Goal: Task Accomplishment & Management: Use online tool/utility

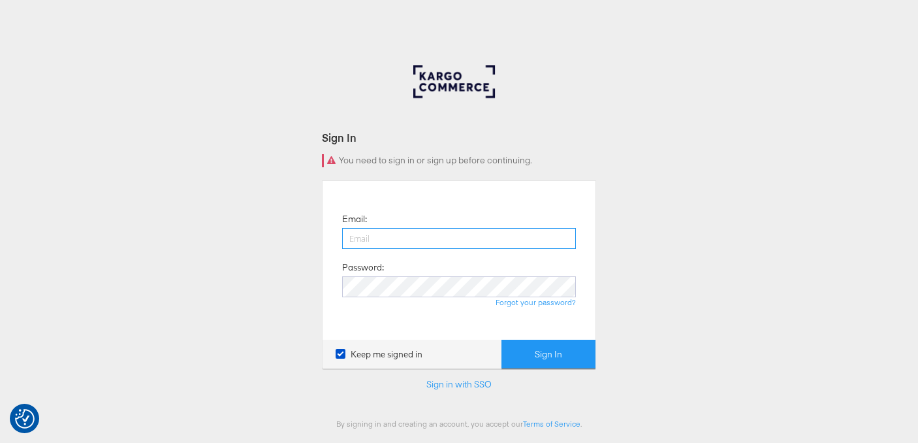
type input "[PERSON_NAME][EMAIL_ADDRESS][DOMAIN_NAME]"
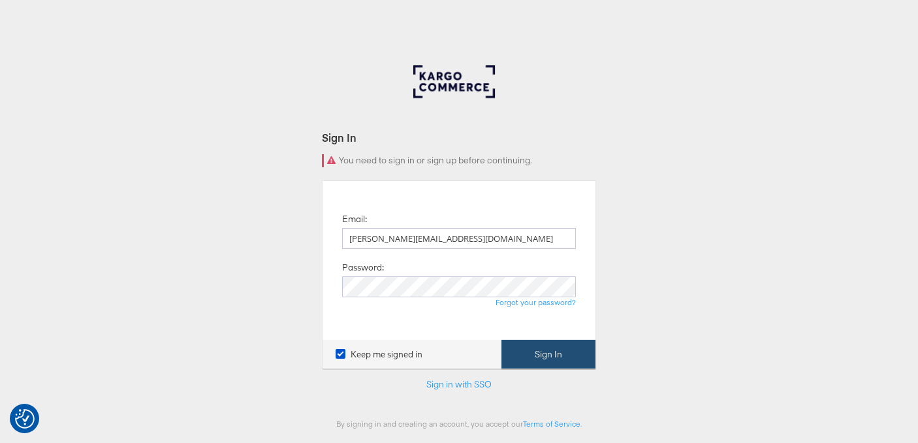
click at [547, 361] on button "Sign In" at bounding box center [548, 354] width 94 height 29
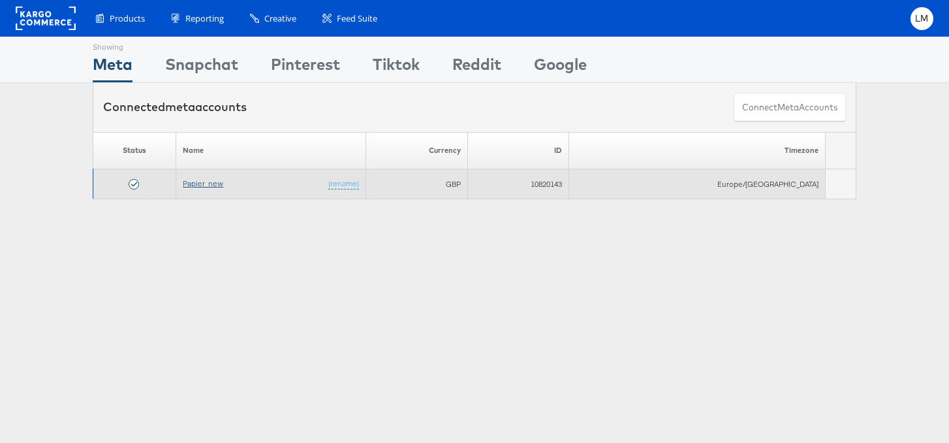
click at [218, 183] on link "Papier_new" at bounding box center [203, 183] width 40 height 10
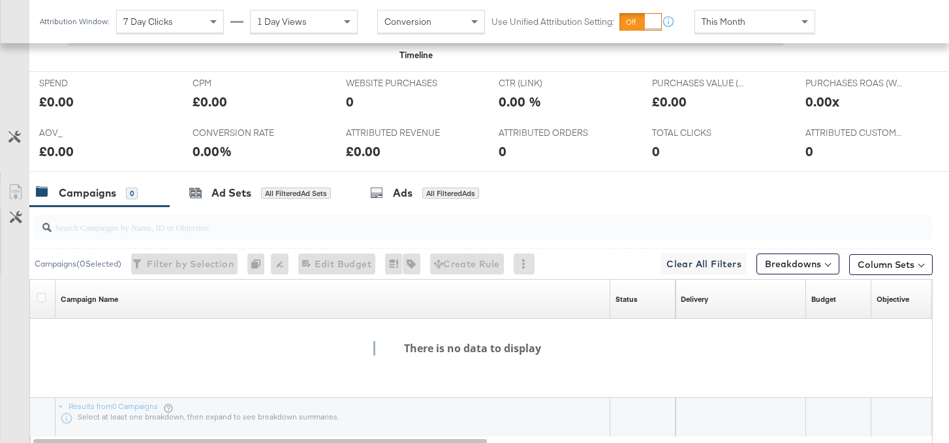
scroll to position [594, 0]
click at [222, 187] on div "Ad Sets" at bounding box center [232, 192] width 40 height 15
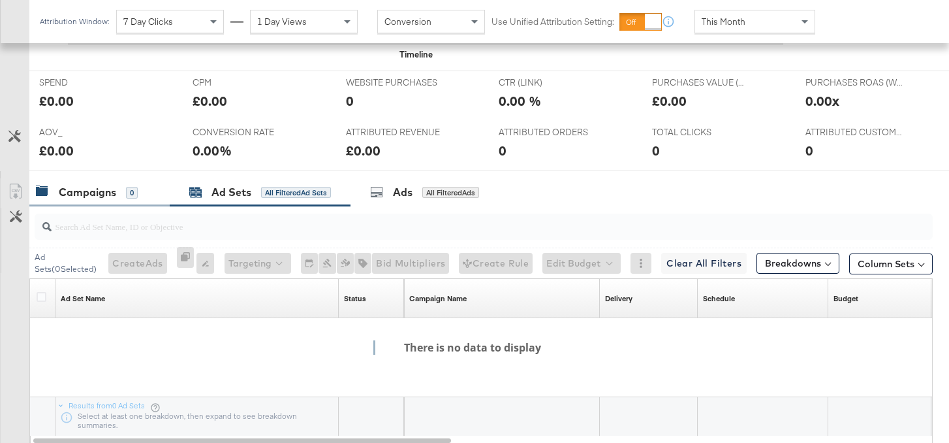
drag, startPoint x: 142, startPoint y: 187, endPoint x: 135, endPoint y: 190, distance: 7.6
click at [142, 187] on div "Campaigns 0" at bounding box center [93, 192] width 114 height 15
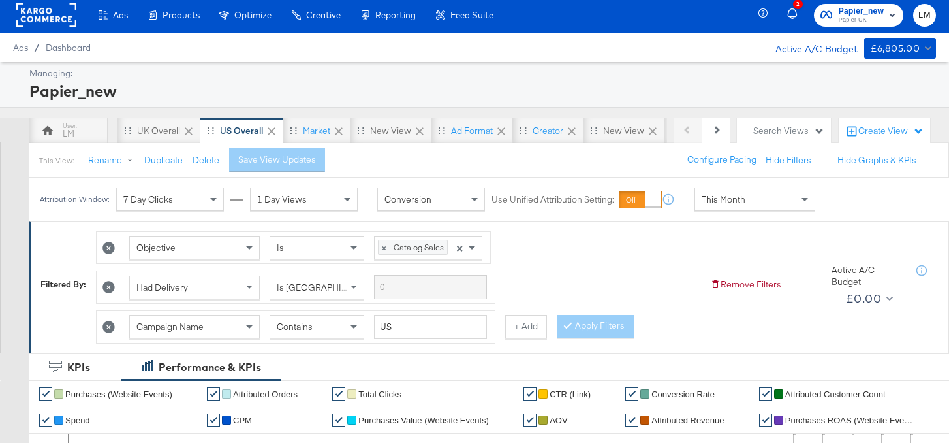
scroll to position [0, 0]
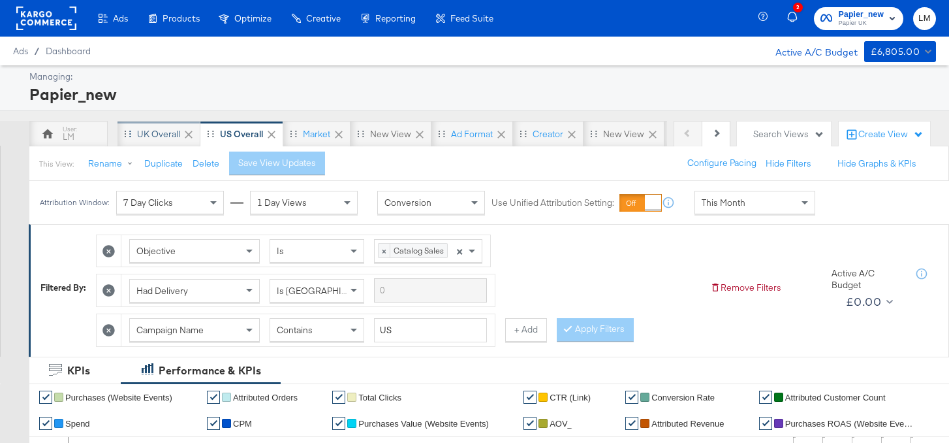
drag, startPoint x: 157, startPoint y: 129, endPoint x: 167, endPoint y: 131, distance: 10.8
click at [157, 129] on div "UK Overall" at bounding box center [158, 134] width 43 height 12
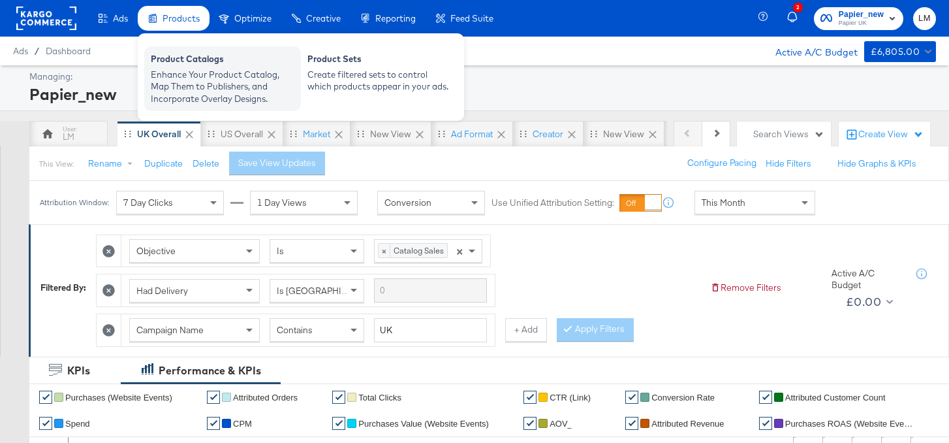
click at [184, 71] on div "Enhance Your Product Catalog, Map Them to Publishers, and Incorporate Overlay D…" at bounding box center [223, 87] width 144 height 37
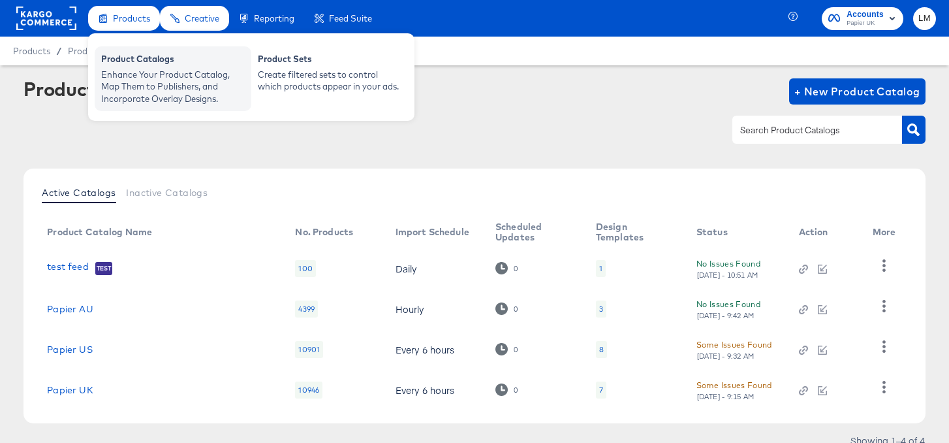
scroll to position [53, 0]
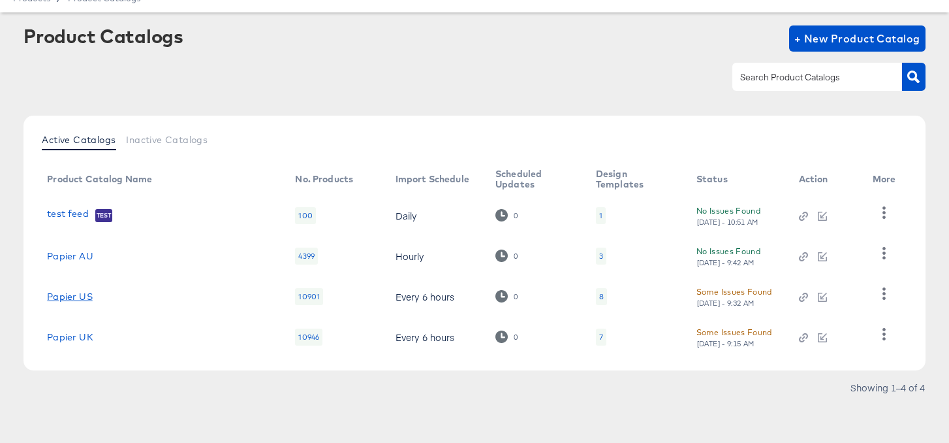
click at [71, 294] on link "Papier US" at bounding box center [69, 296] width 45 height 10
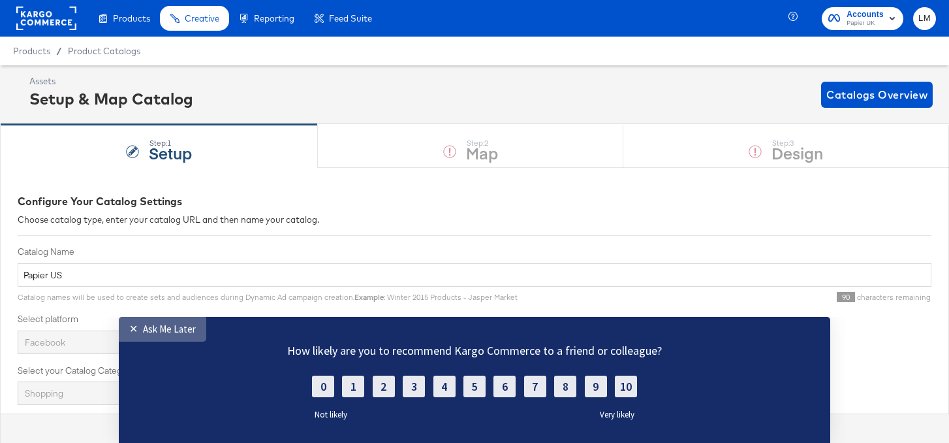
click at [165, 331] on div "Ask Me Later" at bounding box center [169, 329] width 53 height 12
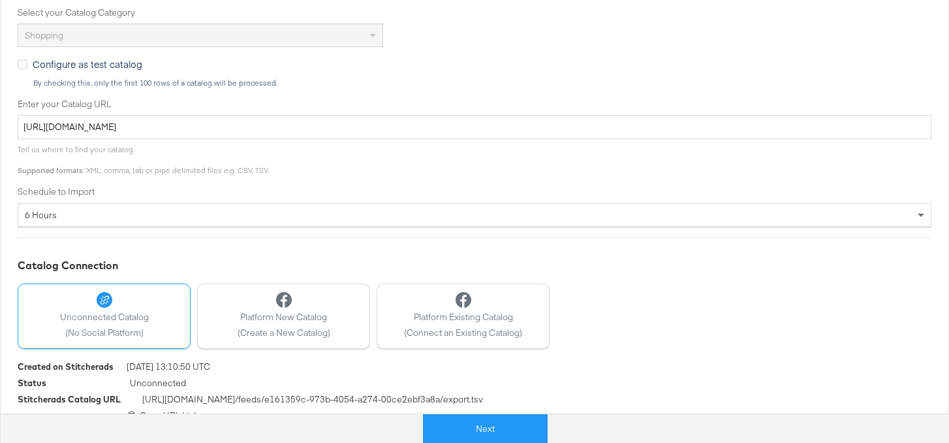
scroll to position [372, 0]
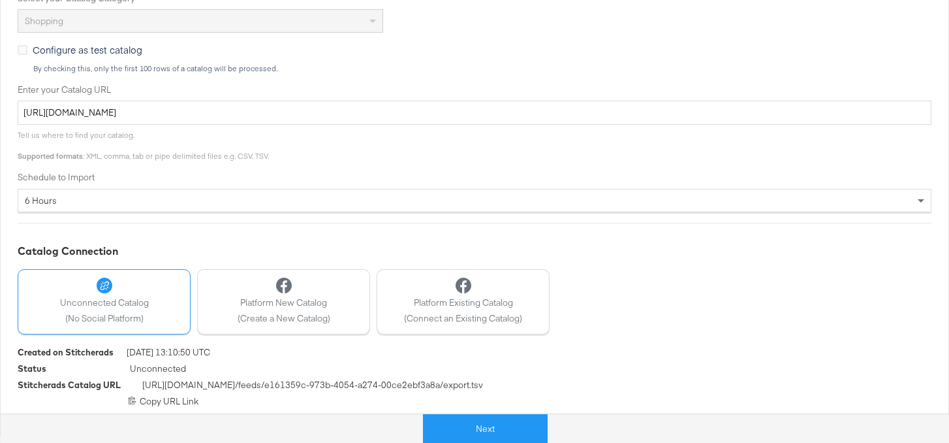
click at [434, 198] on div "6 hours" at bounding box center [474, 200] width 913 height 22
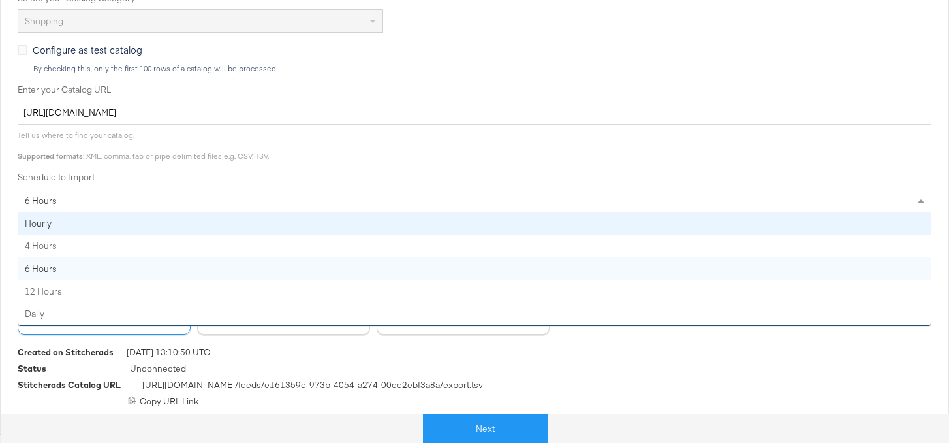
click at [200, 170] on div "Catalog Name Papier US Catalog names will be used to create sets and audiences …" at bounding box center [475, 42] width 914 height 339
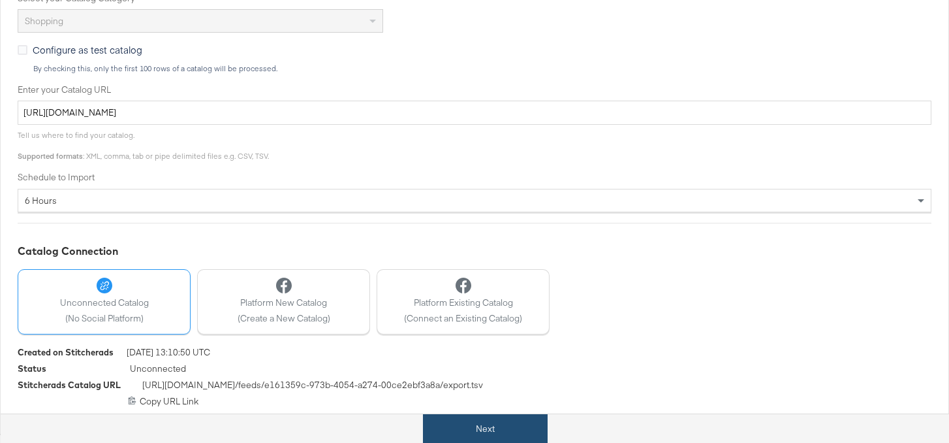
click at [481, 432] on button "Next" at bounding box center [485, 428] width 125 height 29
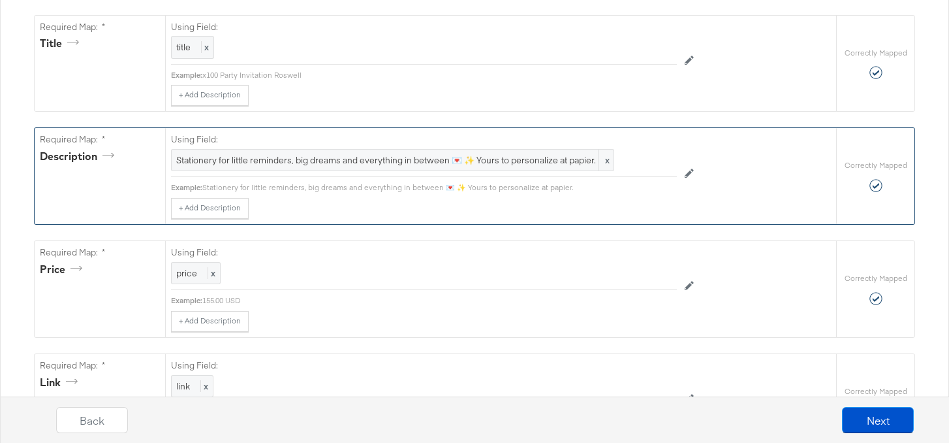
scroll to position [402, 0]
click at [225, 155] on span "Stationery for little reminders, big dreams and everything in between 💌 ✨ Yours…" at bounding box center [392, 159] width 433 height 12
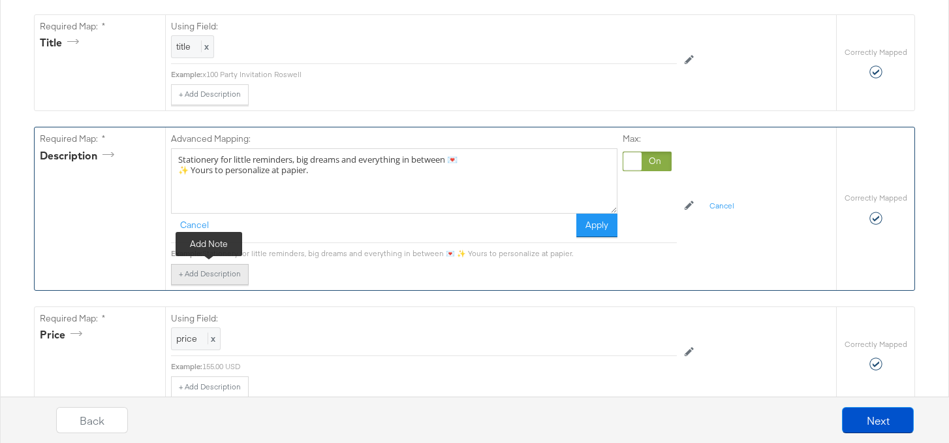
click at [221, 270] on button "+ Add Description" at bounding box center [210, 274] width 78 height 21
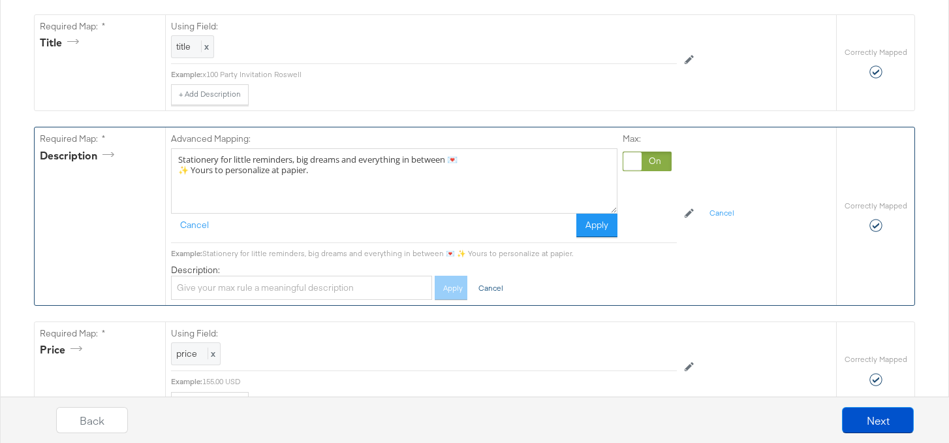
click at [499, 286] on button "Cancel" at bounding box center [486, 288] width 33 height 24
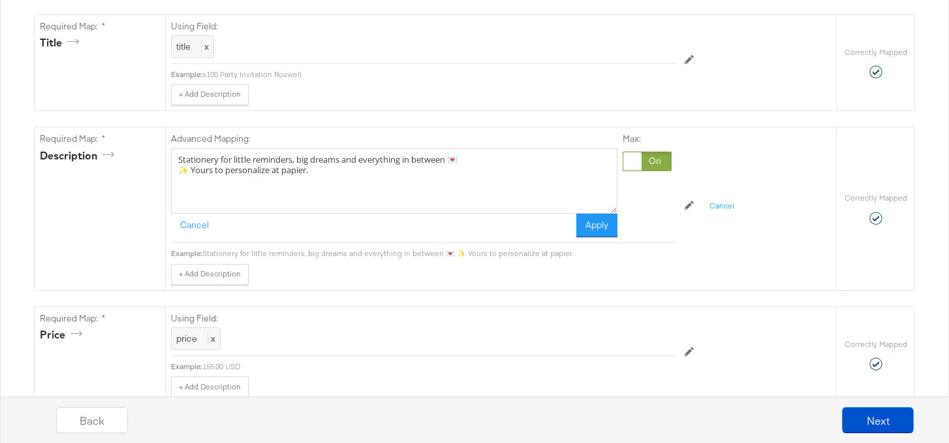
click at [229, 170] on textarea "Stationery for little reminders, big dreams and everything in between 💌 ✨ Yours…" at bounding box center [394, 180] width 447 height 65
click at [380, 169] on textarea "Stationery for little reminders, big dreams and everything in between 💌 ✨ Yours…" at bounding box center [394, 180] width 447 height 65
click at [405, 177] on textarea "Stationery for little reminders, big dreams and everything in between 💌 ✨ Yours…" at bounding box center [394, 180] width 447 height 65
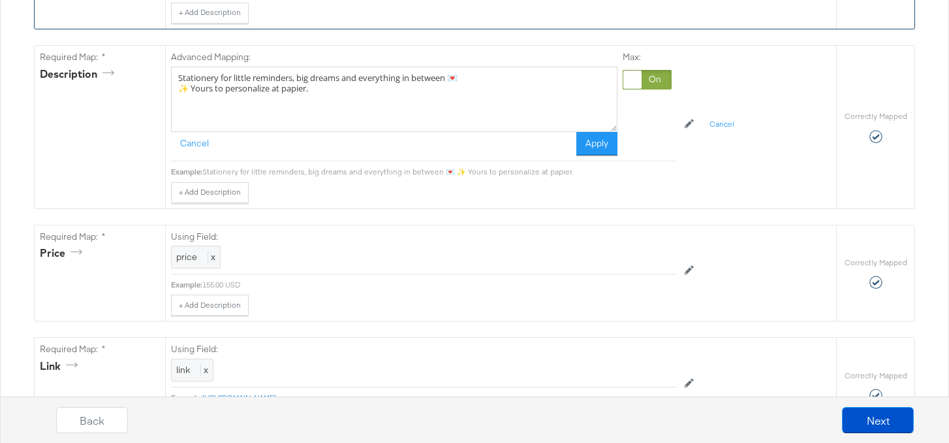
scroll to position [466, 0]
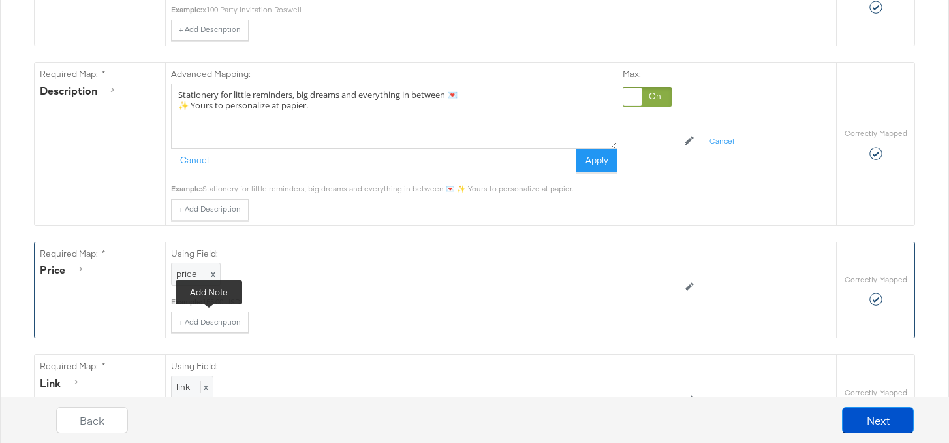
click at [202, 320] on button "+ Add Description" at bounding box center [210, 321] width 78 height 21
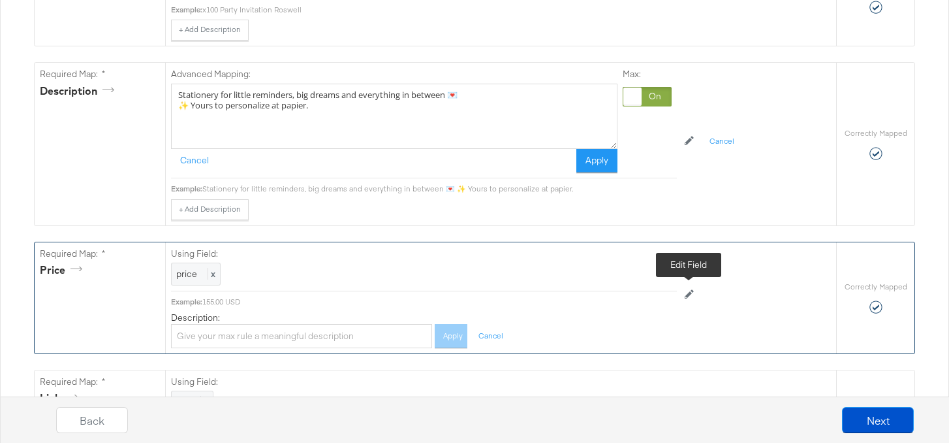
click at [693, 291] on icon at bounding box center [689, 294] width 9 height 9
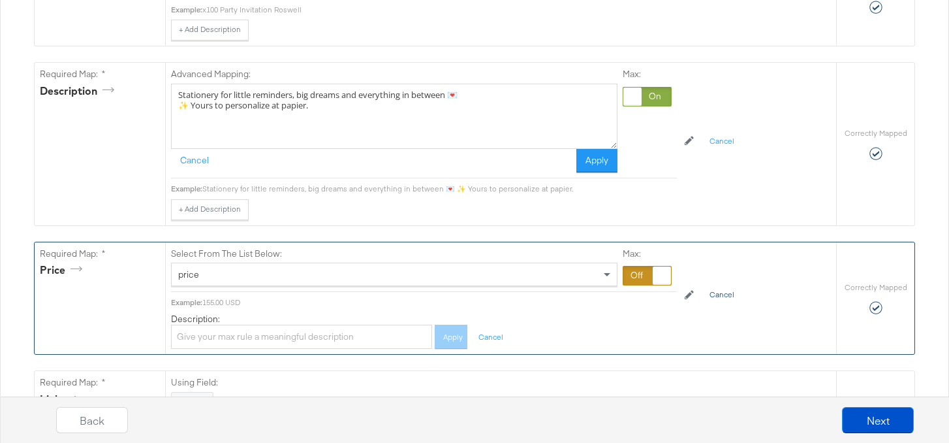
click at [731, 296] on button "Cancel" at bounding box center [722, 295] width 40 height 21
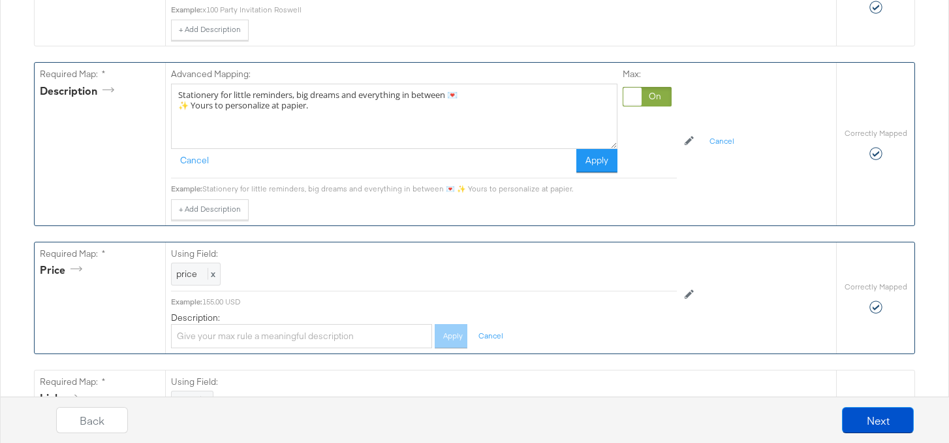
click at [330, 110] on textarea "Stationery for little reminders, big dreams and everything in between 💌 ✨ Yours…" at bounding box center [394, 116] width 447 height 65
type textarea "Stationery for little reminders, big dreams and everything in between 💌 ✨ Yours…"
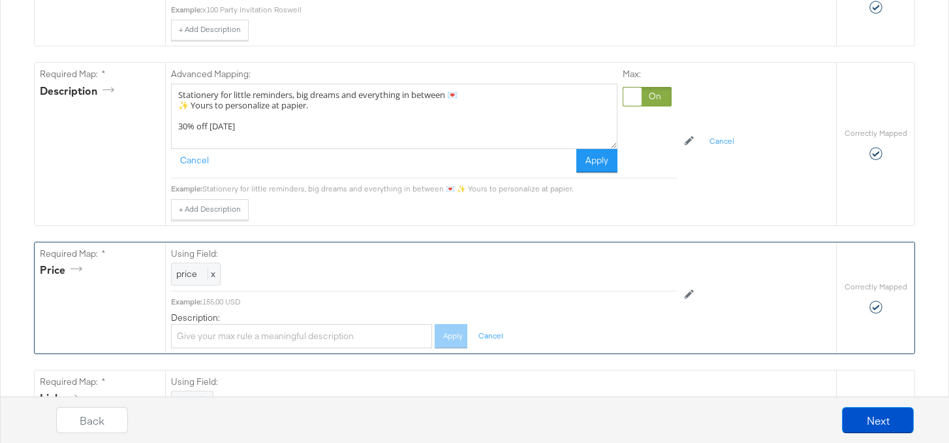
click at [584, 157] on button "Apply" at bounding box center [597, 161] width 41 height 24
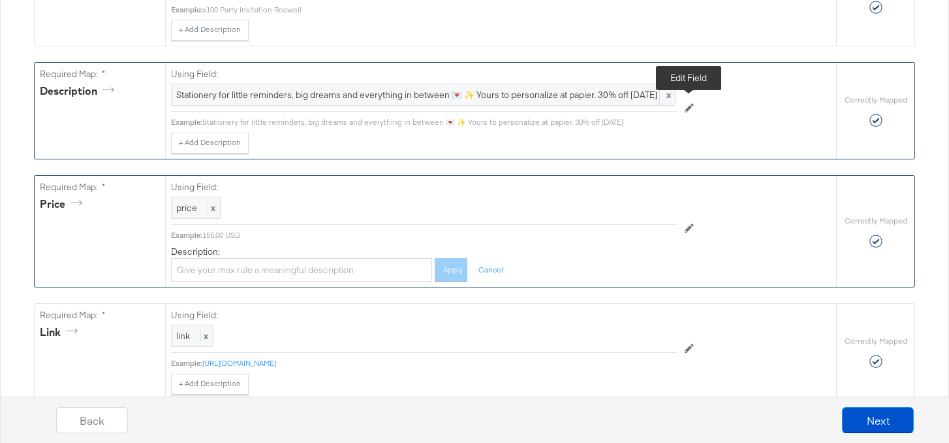
click at [687, 108] on icon at bounding box center [689, 107] width 9 height 9
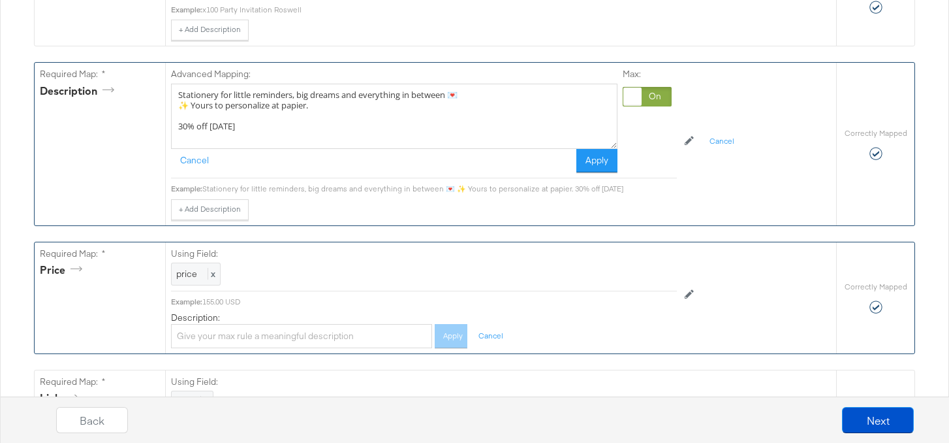
drag, startPoint x: 285, startPoint y: 125, endPoint x: 175, endPoint y: 145, distance: 112.1
click at [169, 127] on div "Advanced Mapping: Stationery for little reminders, big dreams and everything in…" at bounding box center [500, 144] width 671 height 162
type textarea "Stationery for little reminders, big dreams and everything in between 💌 ✨ Yours…"
click at [590, 159] on button "Apply" at bounding box center [597, 161] width 41 height 24
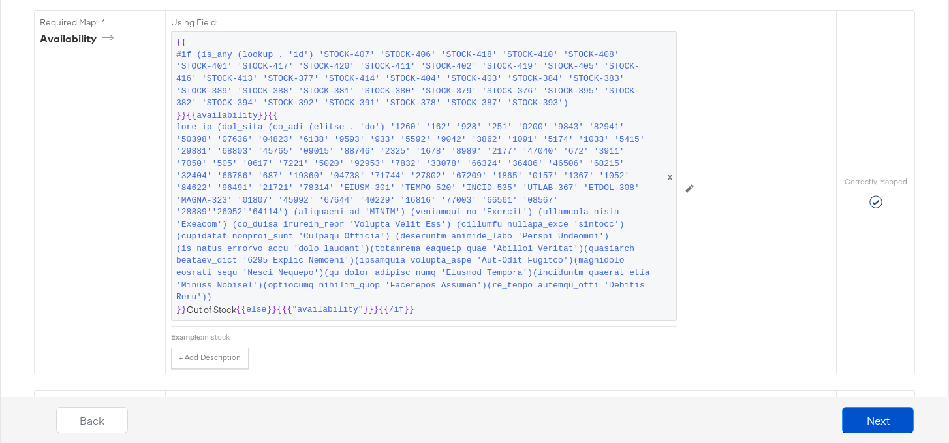
scroll to position [985, 0]
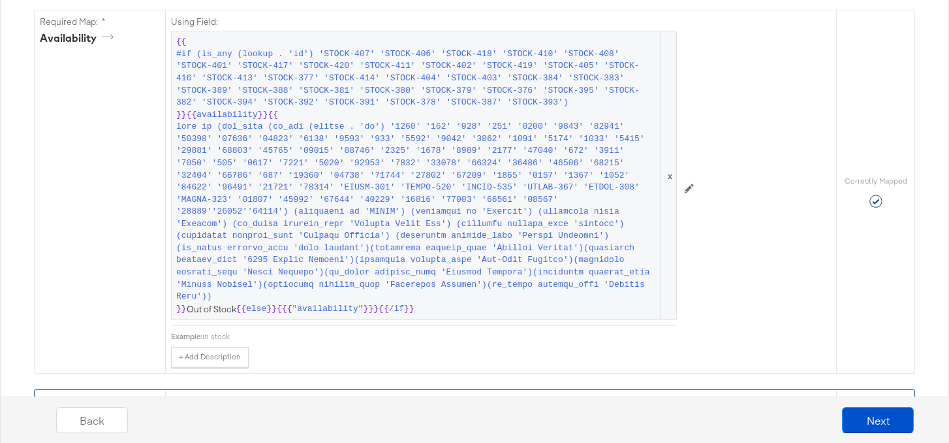
click at [451, 235] on span at bounding box center [417, 212] width 483 height 182
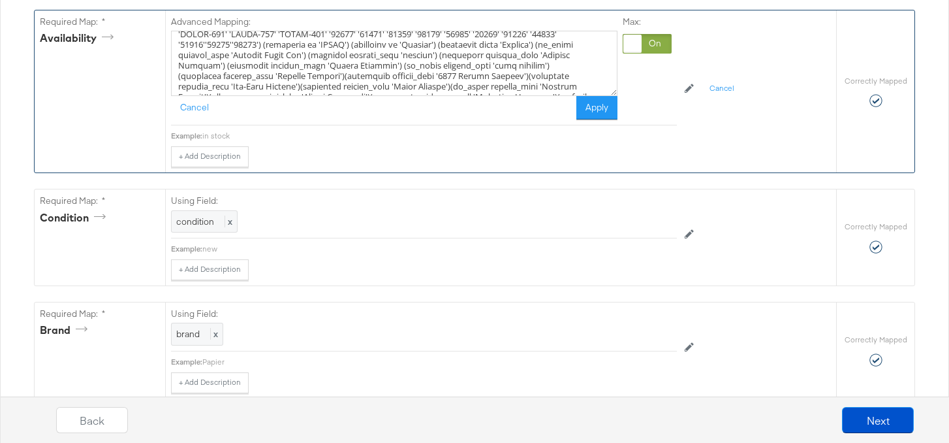
scroll to position [96, 0]
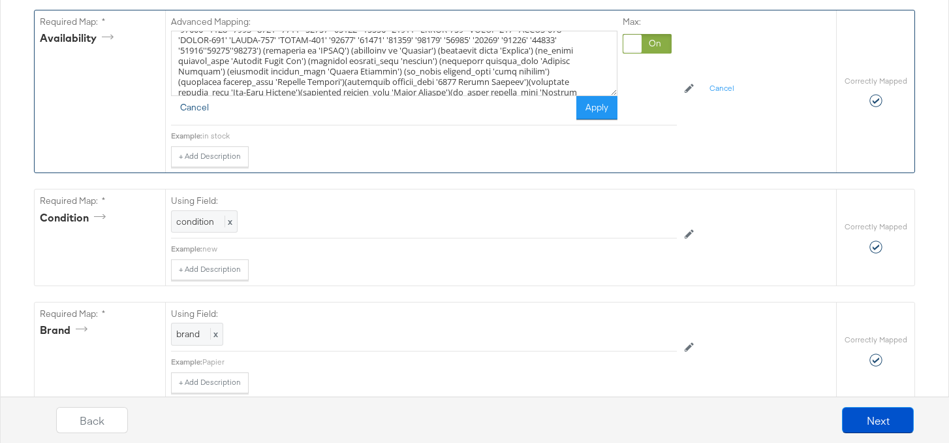
click at [183, 109] on button "Cancel" at bounding box center [194, 108] width 47 height 24
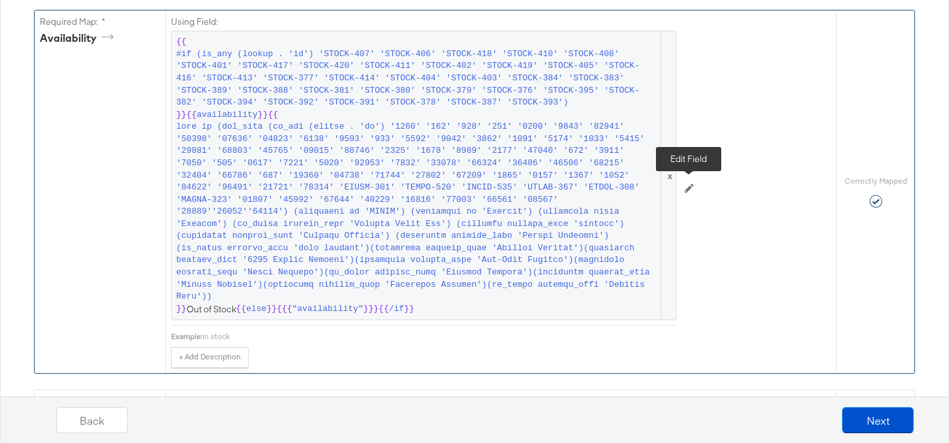
click at [691, 193] on button at bounding box center [689, 188] width 25 height 21
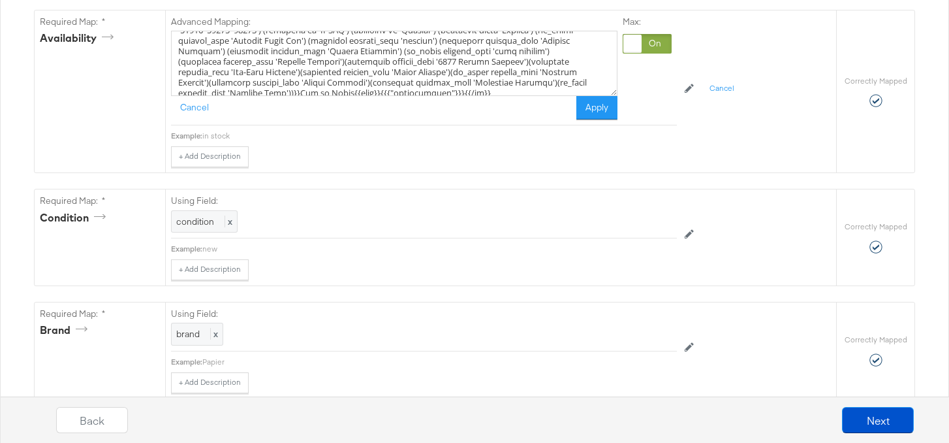
scroll to position [118, 0]
drag, startPoint x: 544, startPoint y: 49, endPoint x: 381, endPoint y: 54, distance: 162.6
click at [381, 54] on textarea at bounding box center [394, 63] width 447 height 65
type textarea "{{#if (is_any (lookup . 'id') 'STOCK-407' 'STOCK-406' 'STOCK-418' 'STOCK-410' '…"
click at [598, 111] on button "Apply" at bounding box center [597, 108] width 41 height 24
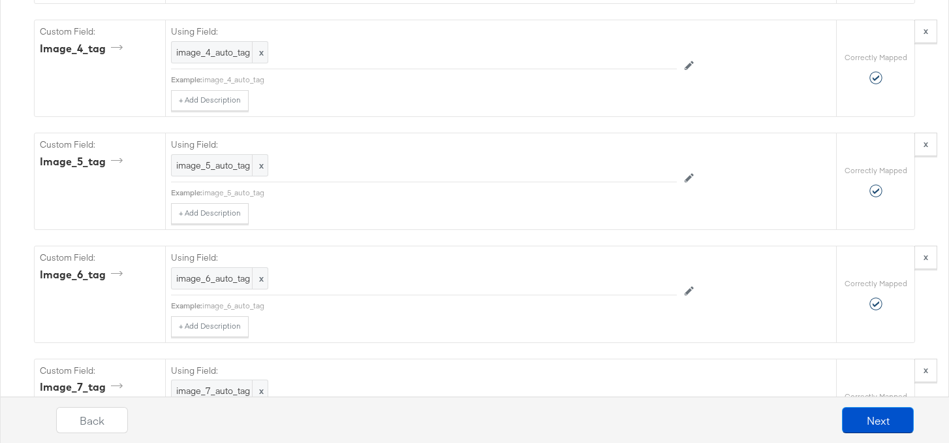
scroll to position [3694, 0]
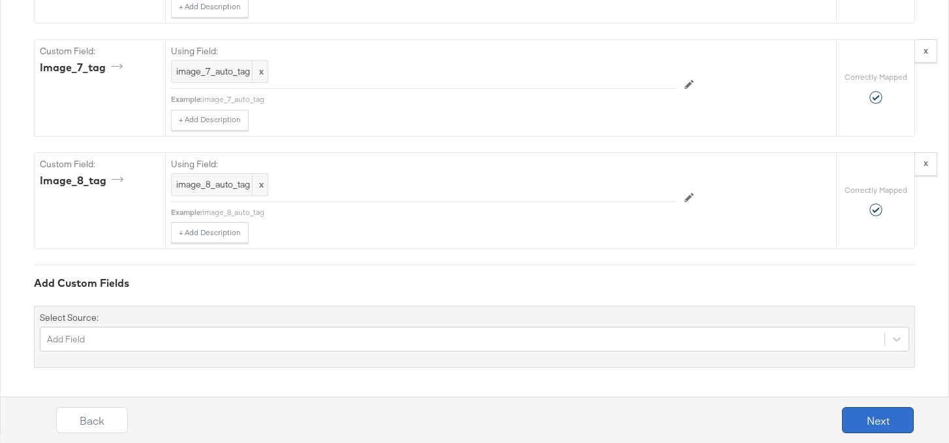
click at [876, 419] on button "Next" at bounding box center [878, 420] width 72 height 26
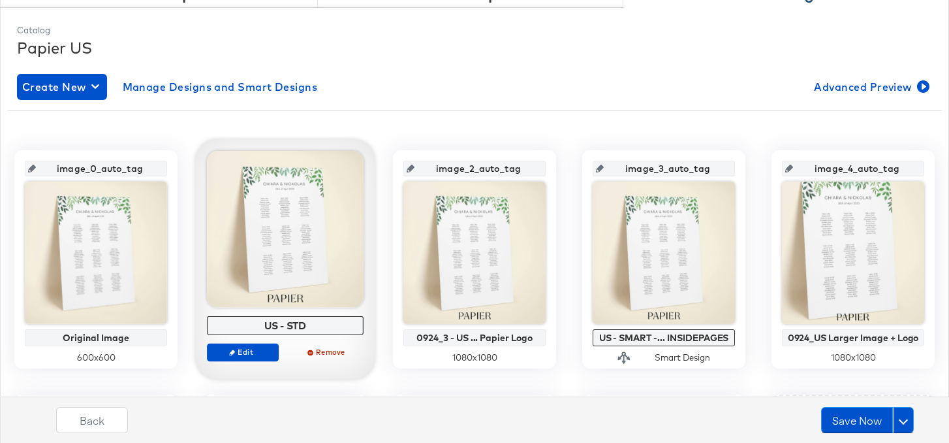
scroll to position [159, 0]
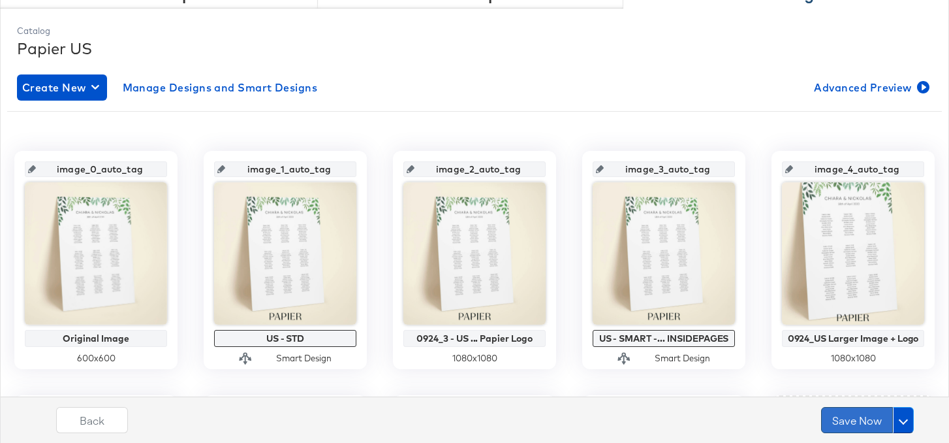
click at [860, 423] on button "Save Now" at bounding box center [857, 420] width 72 height 26
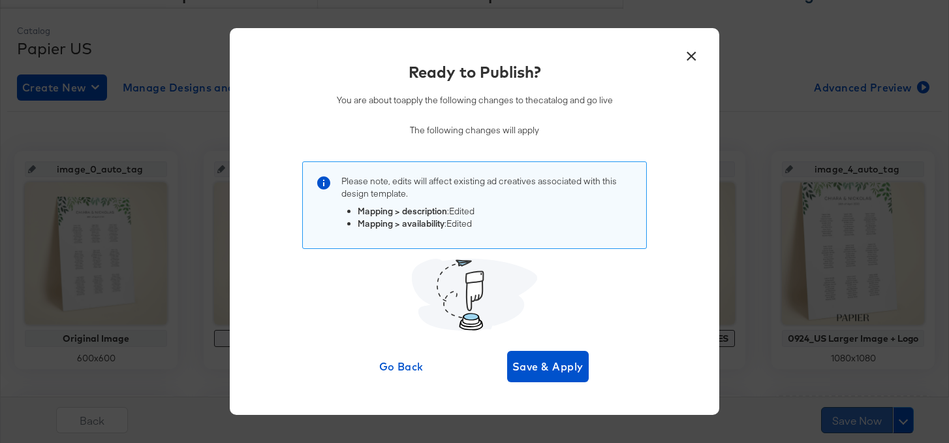
scroll to position [0, 0]
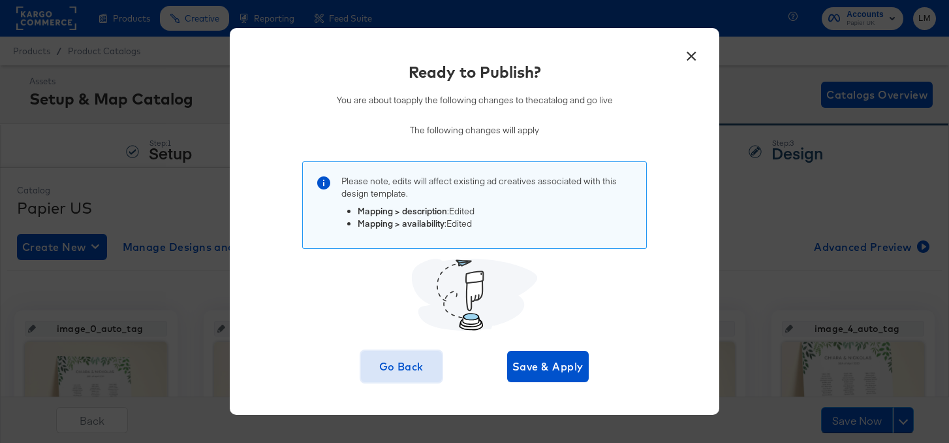
click at [400, 370] on span "Go Back" at bounding box center [401, 366] width 71 height 18
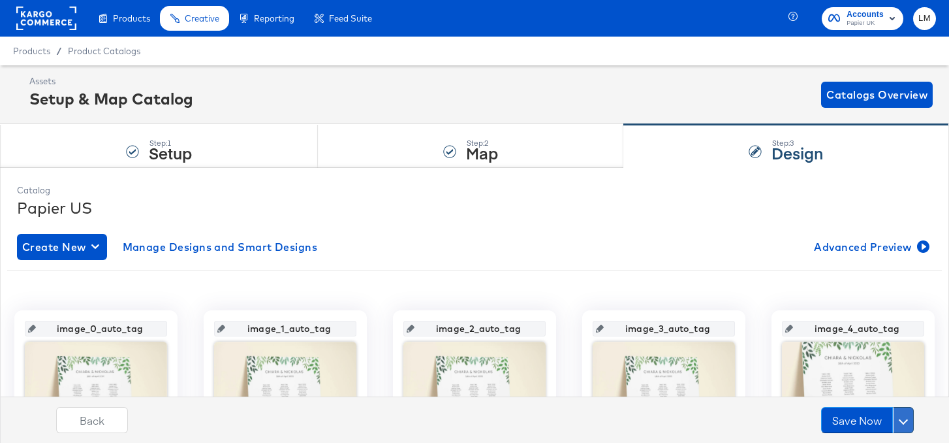
click at [900, 417] on button at bounding box center [903, 420] width 21 height 26
click at [908, 421] on button at bounding box center [903, 420] width 21 height 26
click at [896, 397] on div "Schedule Save" at bounding box center [872, 394] width 59 height 12
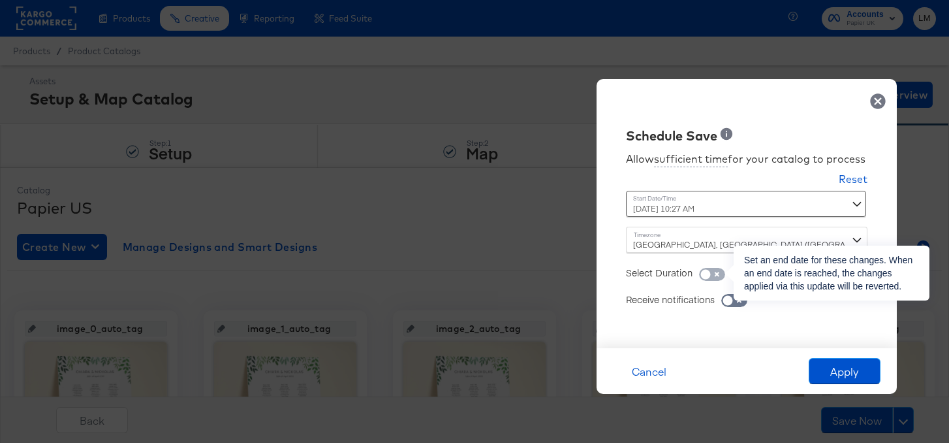
click at [715, 274] on input "checkbox" at bounding box center [705, 277] width 39 height 13
checkbox input "true"
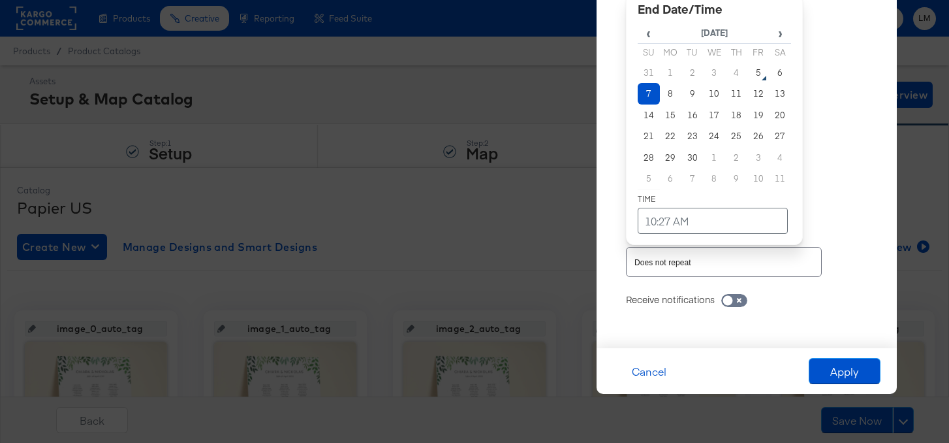
click at [671, 187] on div "September 7th 2025 10:27 AM ‹ September 2025 › Su Mo Tu We Th Fr Sa 31 1 2 3 4 …" at bounding box center [714, 81] width 177 height 229
click at [650, 116] on td "14" at bounding box center [649, 115] width 22 height 22
type input "September 14th 2025 10:27 AM"
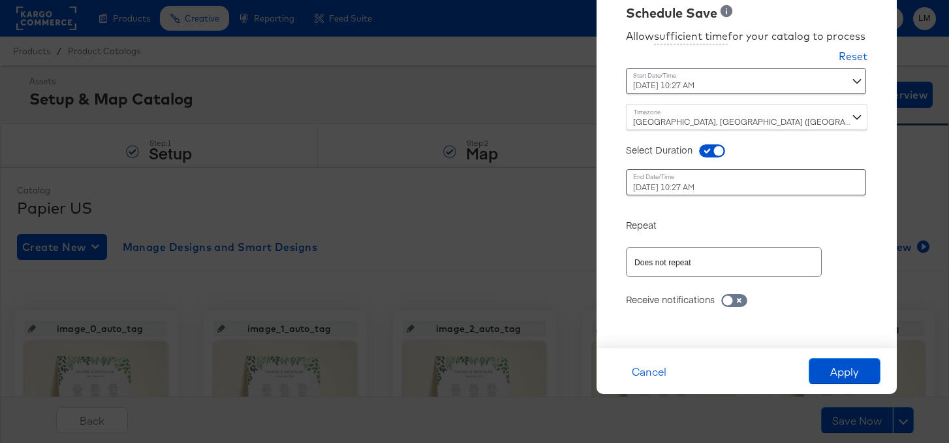
click at [823, 123] on div "Allow sufficient time for your catalog to process Reset Time : September 6th 20…" at bounding box center [747, 178] width 281 height 313
click at [852, 370] on button "Apply" at bounding box center [845, 371] width 72 height 26
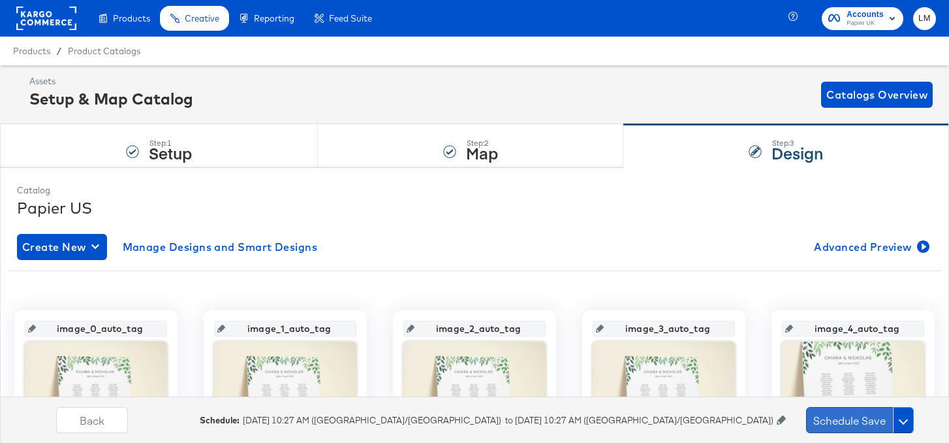
click at [845, 424] on button "Schedule Save" at bounding box center [849, 420] width 87 height 26
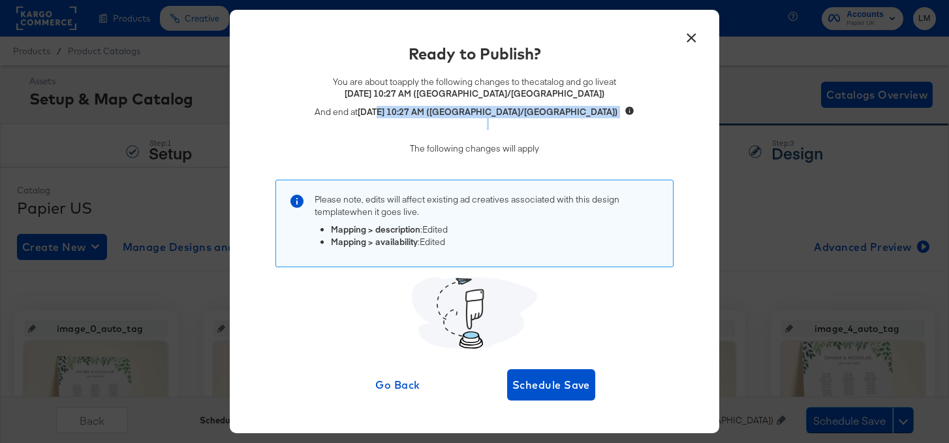
drag, startPoint x: 500, startPoint y: 119, endPoint x: 519, endPoint y: 118, distance: 18.9
click at [519, 118] on div "September 14th 2025 10:27 AM (Europe/London)" at bounding box center [488, 118] width 261 height 24
click at [422, 118] on div "September 14th 2025 10:27 AM (Europe/London)" at bounding box center [488, 118] width 261 height 24
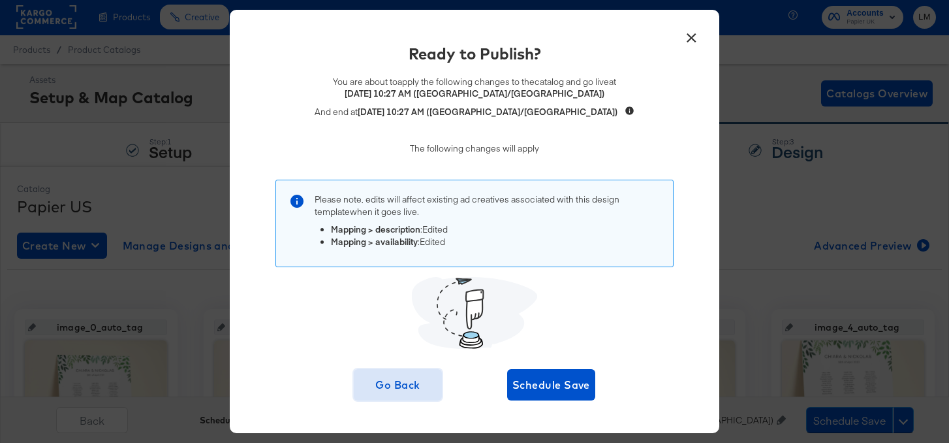
click at [401, 384] on span "Go Back" at bounding box center [398, 384] width 78 height 18
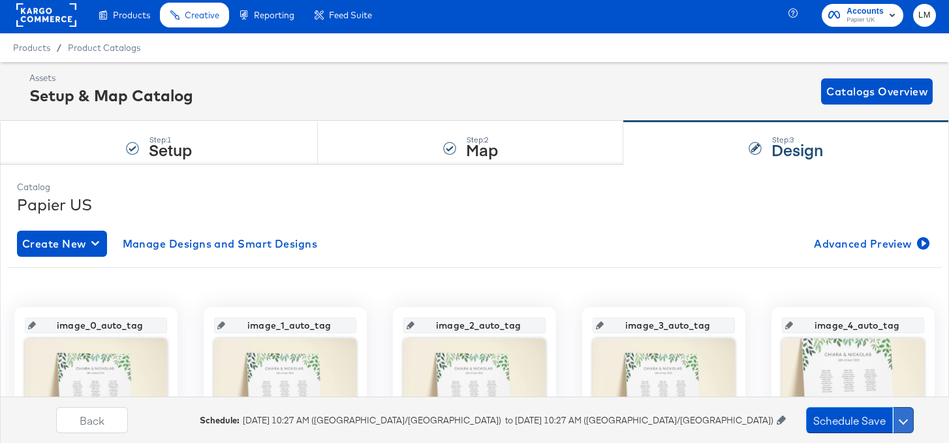
click at [902, 419] on span at bounding box center [903, 419] width 9 height 9
click at [780, 425] on button at bounding box center [790, 420] width 26 height 12
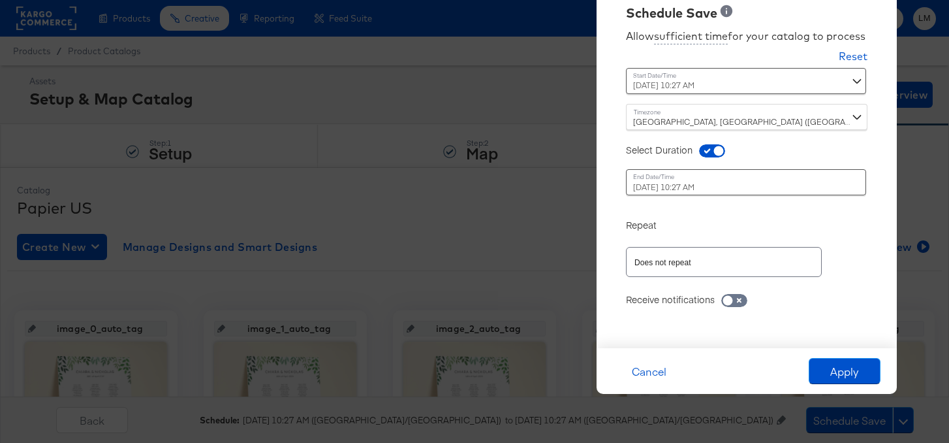
click at [898, 76] on div "Remove Schedule Schedule Save Allow sufficient time for your catalog to process…" at bounding box center [474, 221] width 949 height 443
click at [563, 273] on div "Remove Schedule Schedule Save Allow sufficient time for your catalog to process…" at bounding box center [474, 221] width 949 height 443
click at [802, 72] on div "September 6th 2025 10:27 AM ‹ September 2025 › Su Mo Tu We Th Fr Sa 31 1 2 3 4 …" at bounding box center [714, 81] width 177 height 26
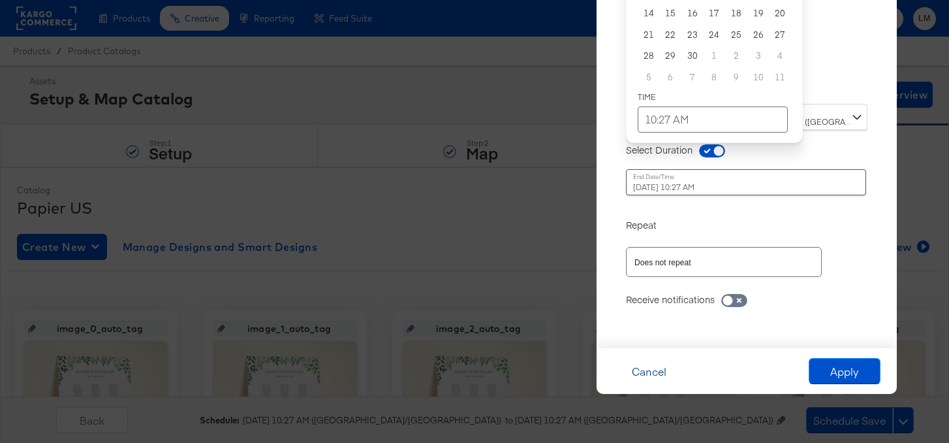
click at [659, 371] on button "Cancel" at bounding box center [649, 371] width 72 height 26
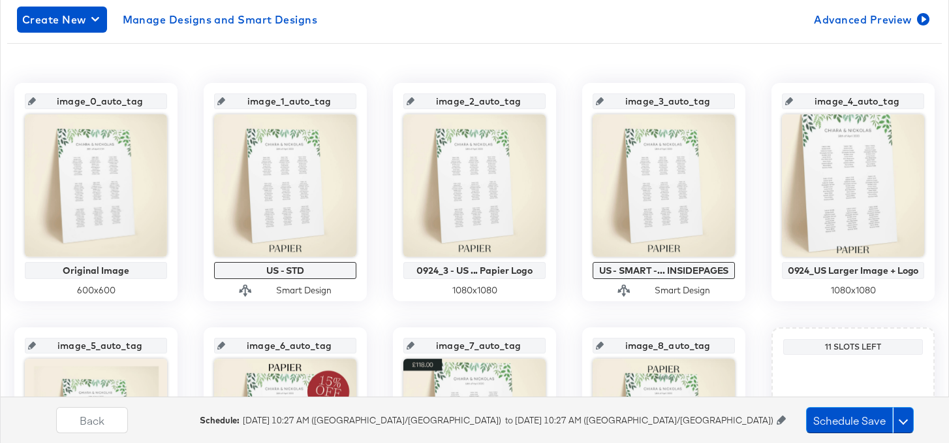
scroll to position [232, 0]
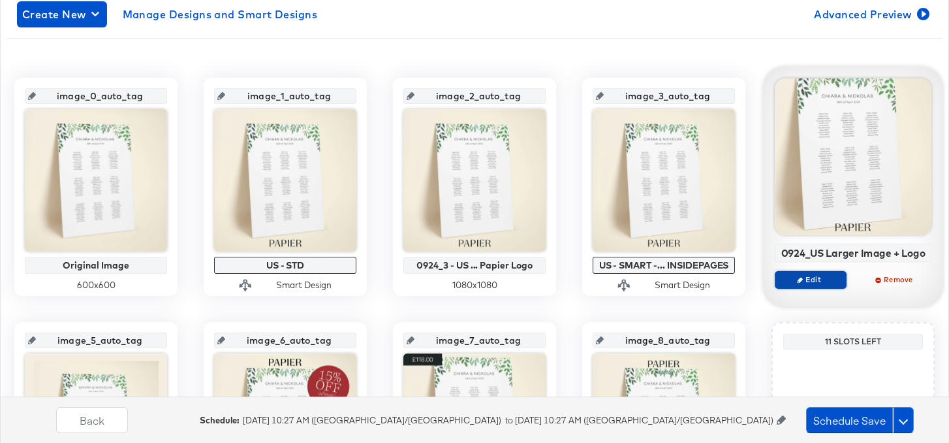
click at [827, 278] on span "Edit" at bounding box center [811, 279] width 60 height 10
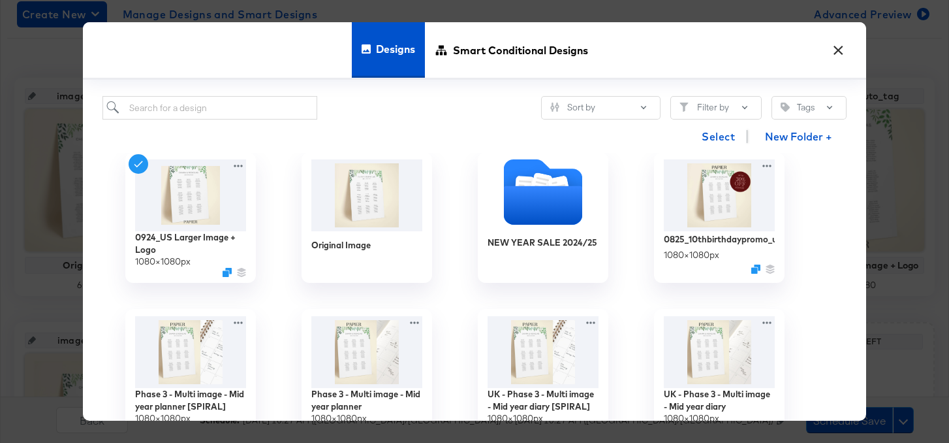
scroll to position [0, 0]
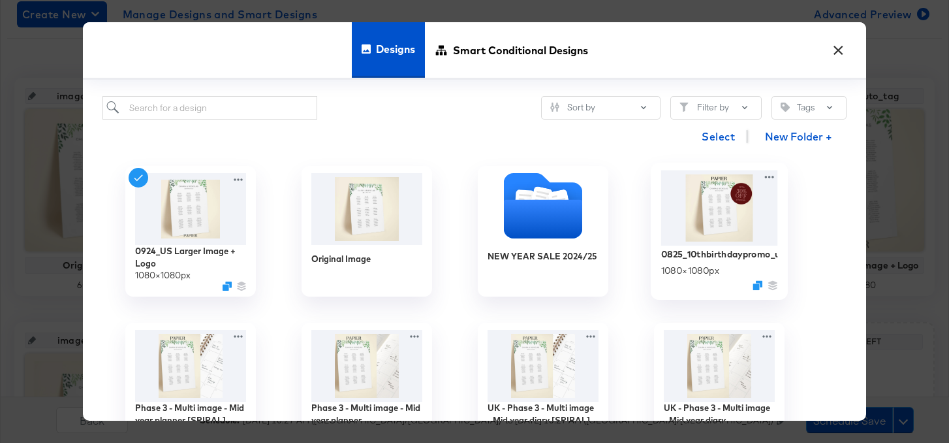
click at [734, 227] on img at bounding box center [719, 207] width 117 height 75
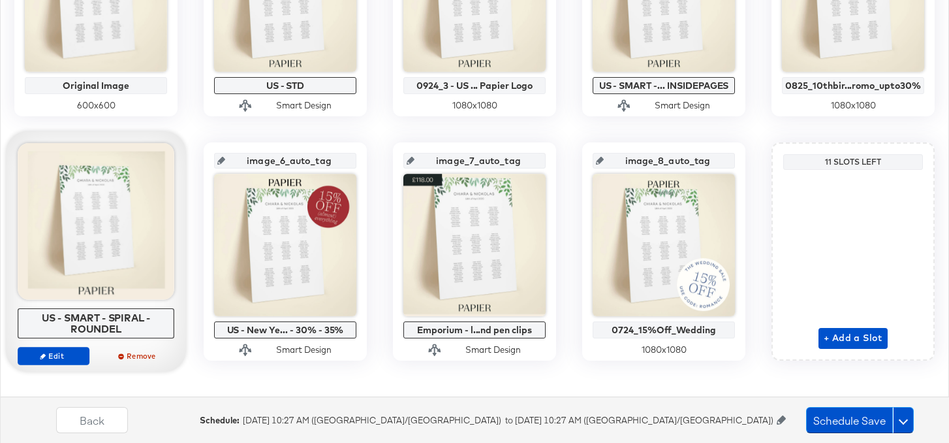
scroll to position [424, 0]
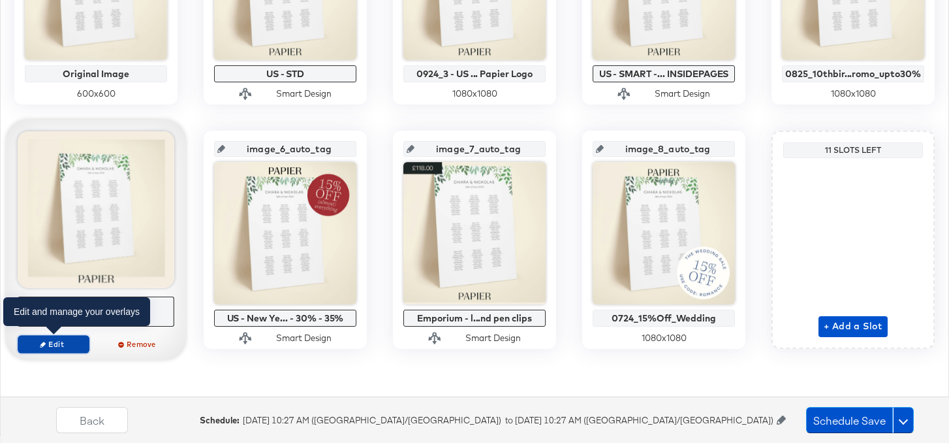
click at [56, 347] on span "Edit" at bounding box center [54, 344] width 60 height 10
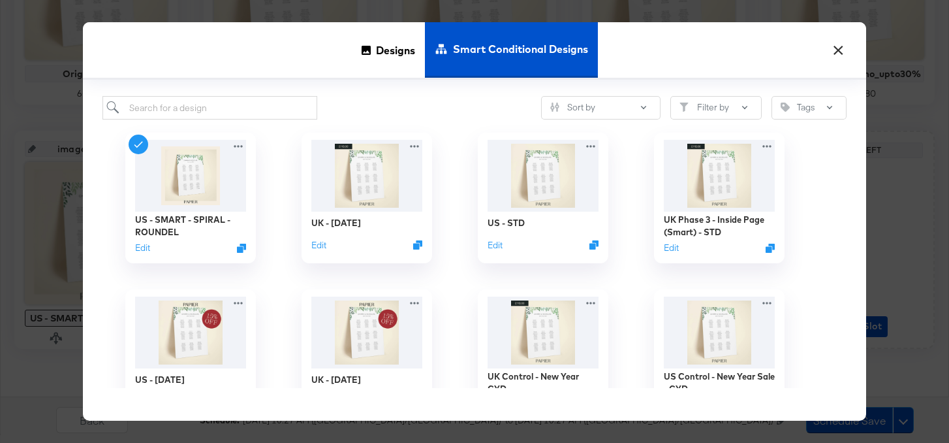
click at [828, 50] on button "×" at bounding box center [839, 47] width 24 height 24
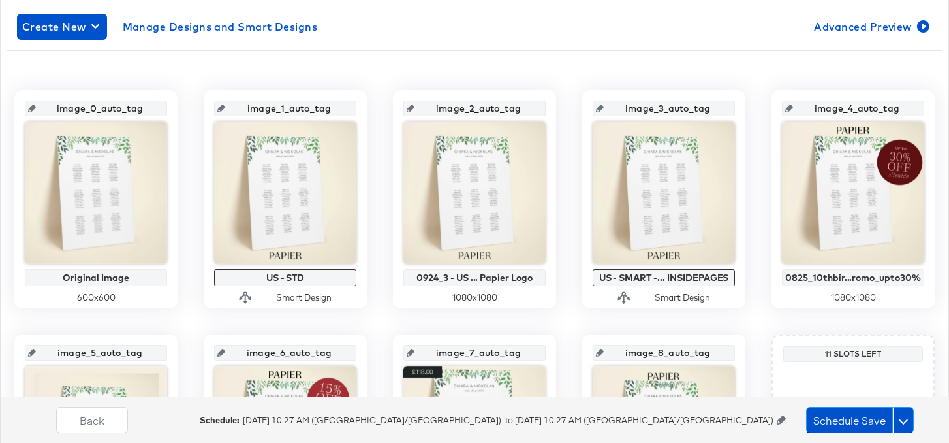
scroll to position [219, 0]
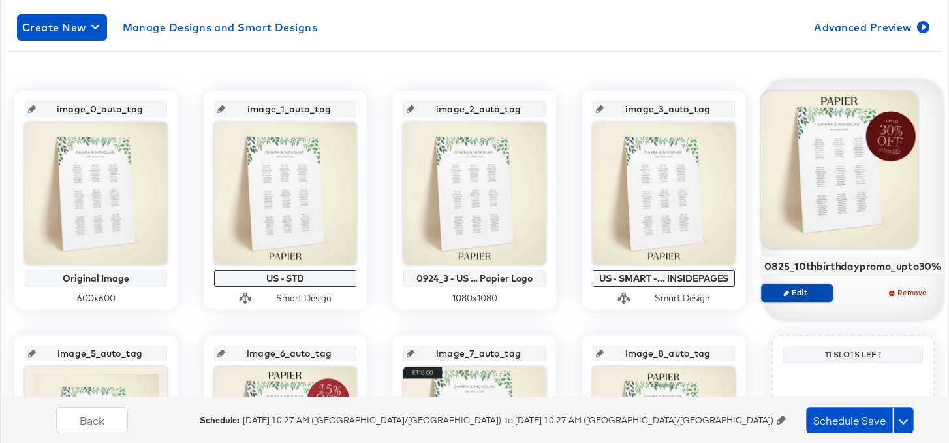
click at [814, 291] on span "Edit" at bounding box center [797, 292] width 60 height 10
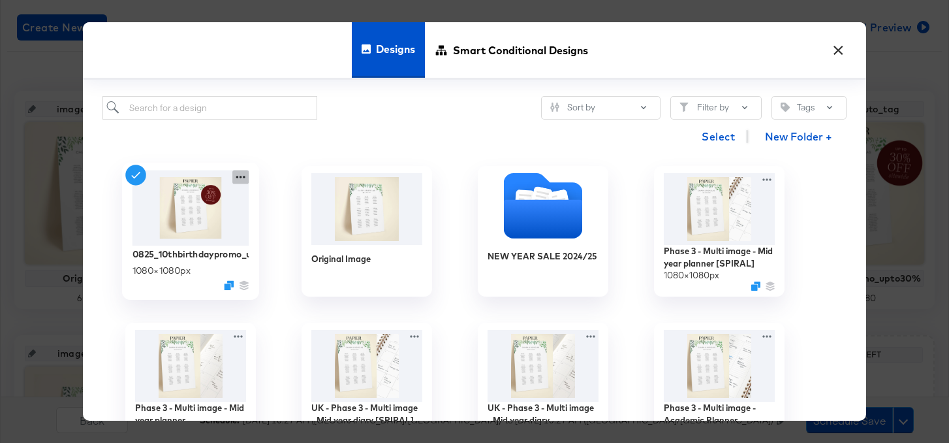
click at [240, 179] on icon at bounding box center [240, 177] width 16 height 14
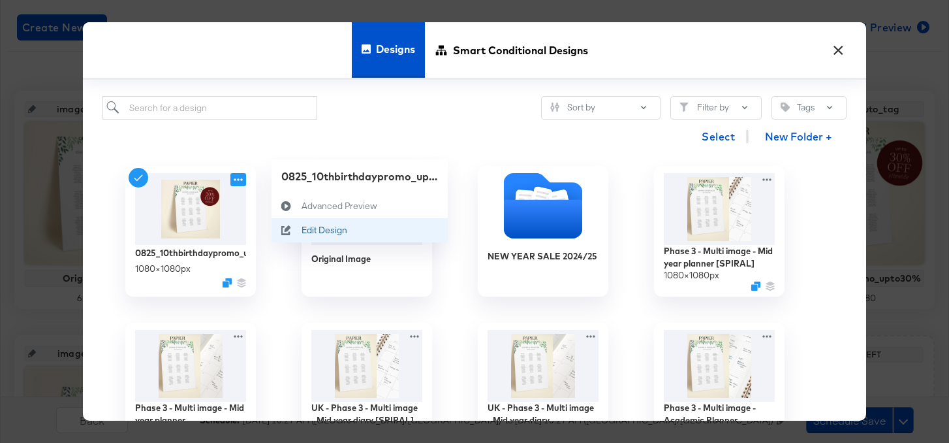
click at [302, 230] on div "Edit Design Edit Design" at bounding box center [302, 230] width 0 height 0
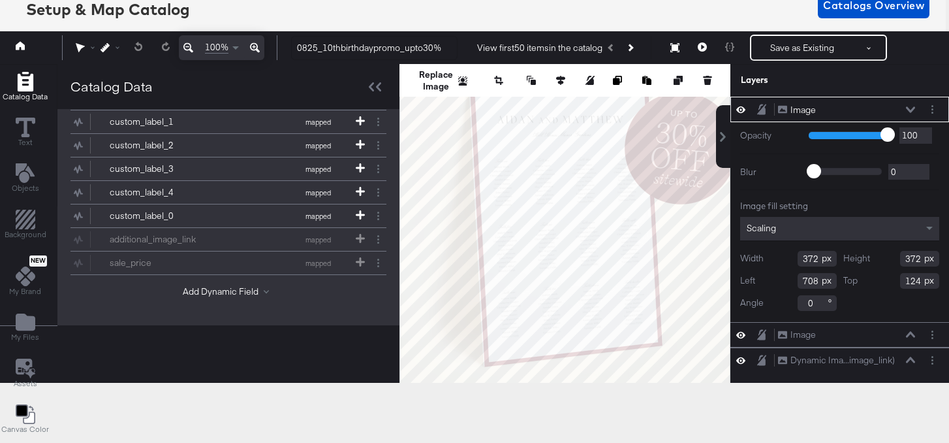
scroll to position [33, 3]
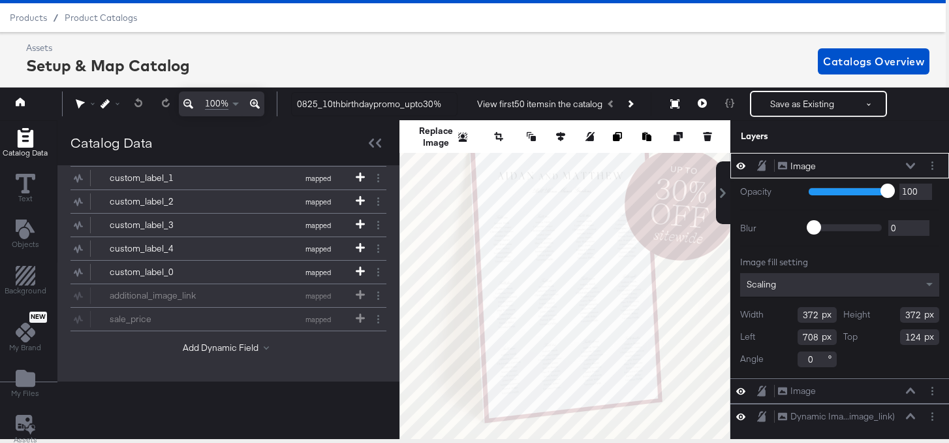
click at [669, 70] on div "Assets Setup & Map Catalog Catalogs Overview" at bounding box center [478, 61] width 904 height 39
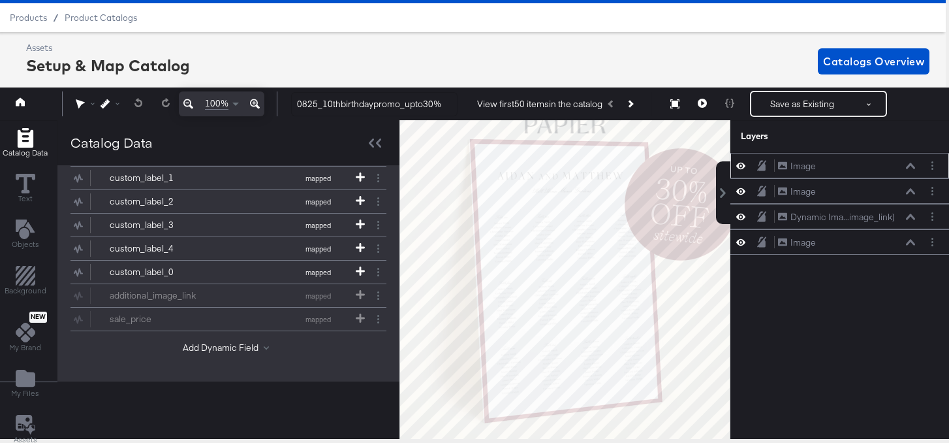
click at [825, 170] on div "Image Image" at bounding box center [847, 166] width 138 height 14
click at [819, 226] on div "Dynamic Ima...image_link) Dynamic Image (image_link)" at bounding box center [840, 216] width 219 height 25
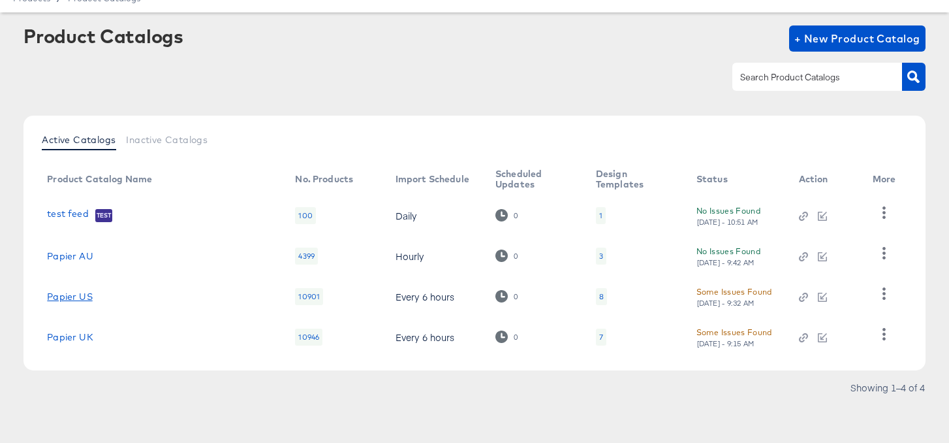
click at [86, 294] on link "Papier US" at bounding box center [69, 296] width 45 height 10
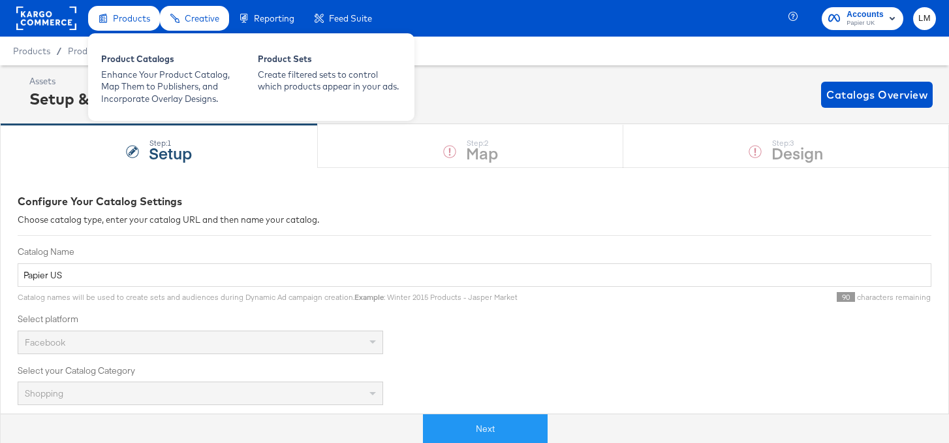
click at [94, 20] on div "Products" at bounding box center [124, 18] width 72 height 25
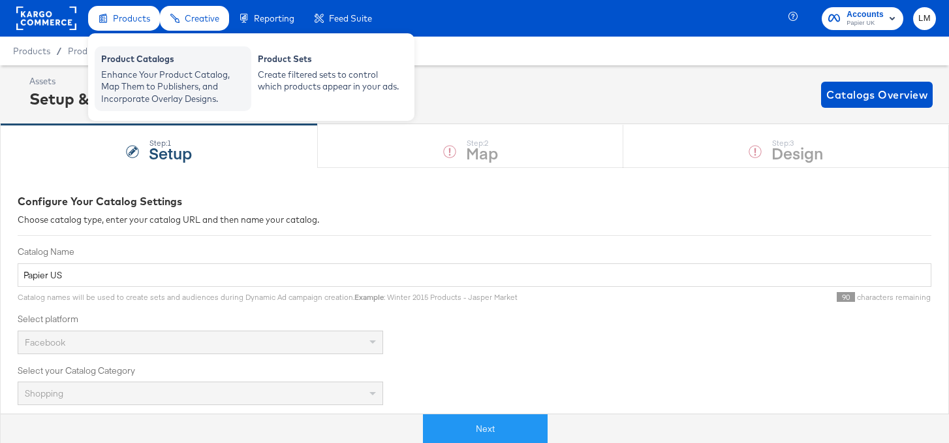
click at [183, 78] on div "Enhance Your Product Catalog, Map Them to Publishers, and Incorporate Overlay D…" at bounding box center [173, 87] width 144 height 37
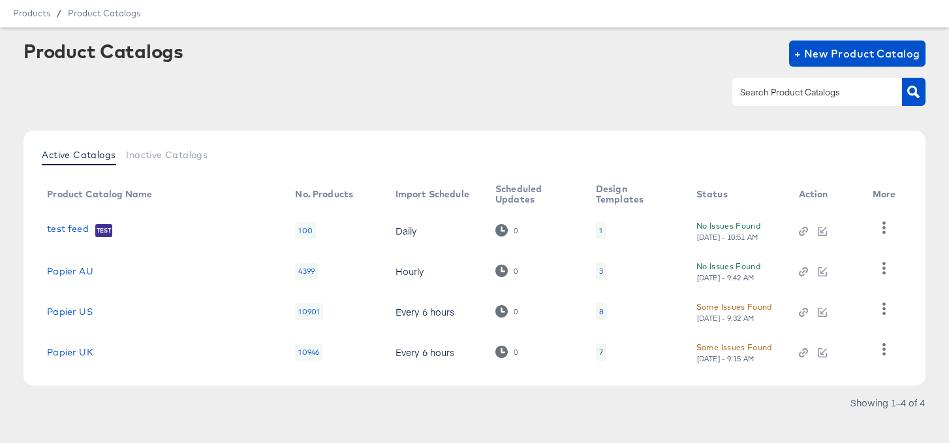
scroll to position [53, 0]
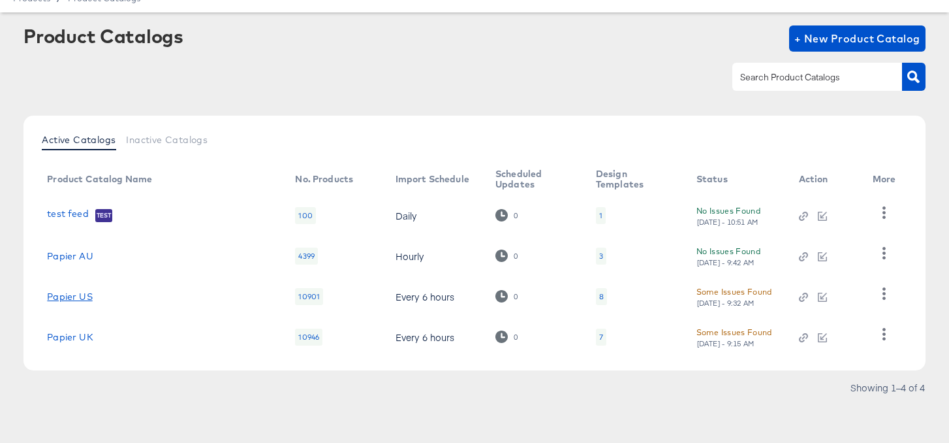
click at [81, 298] on link "Papier US" at bounding box center [69, 296] width 45 height 10
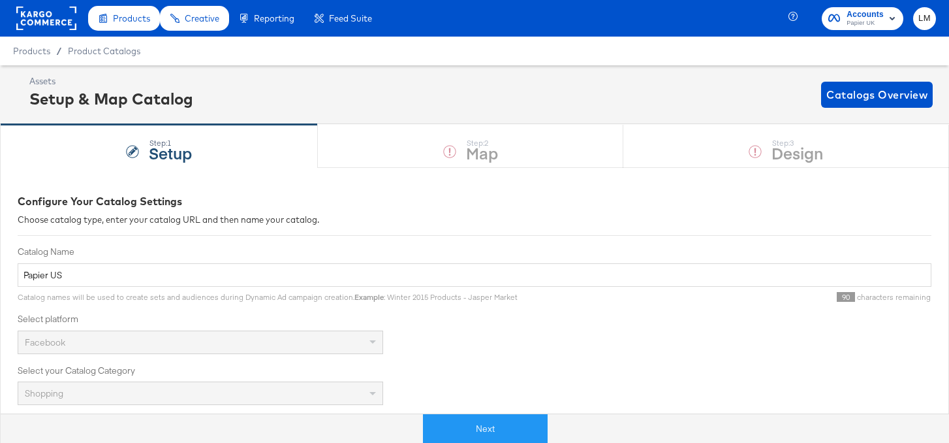
scroll to position [3, 0]
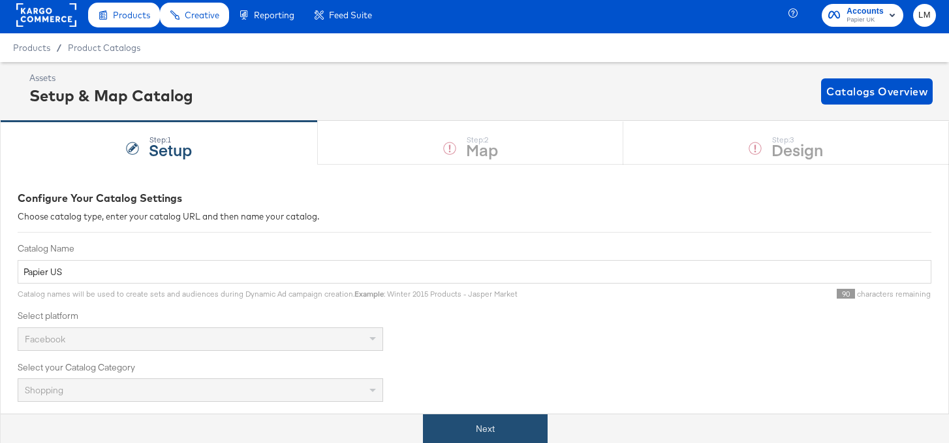
click at [503, 419] on button "Next" at bounding box center [485, 428] width 125 height 29
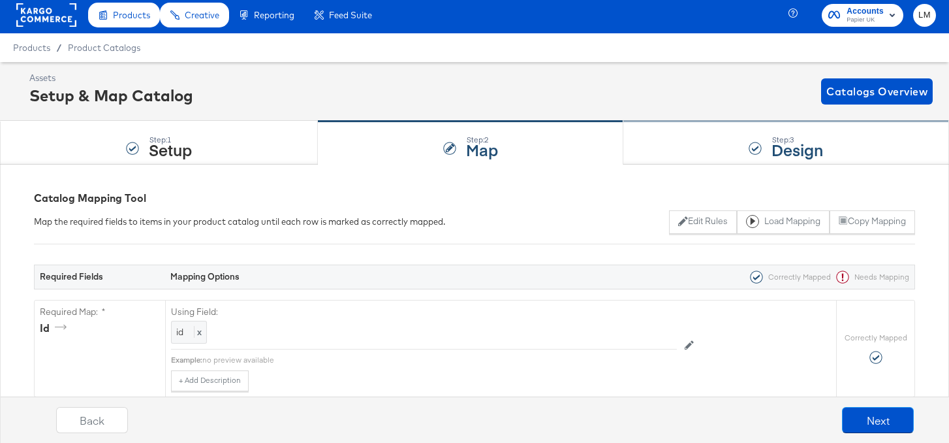
scroll to position [0, 0]
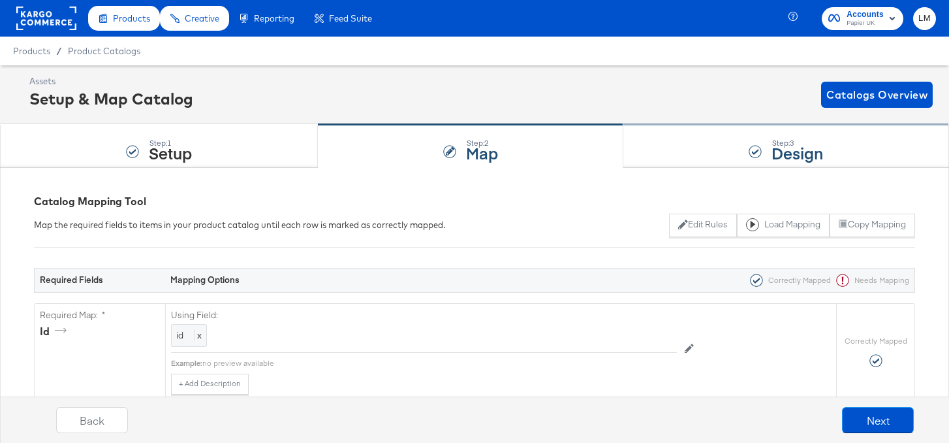
click at [769, 149] on div "Step: 3 Design" at bounding box center [787, 146] width 326 height 43
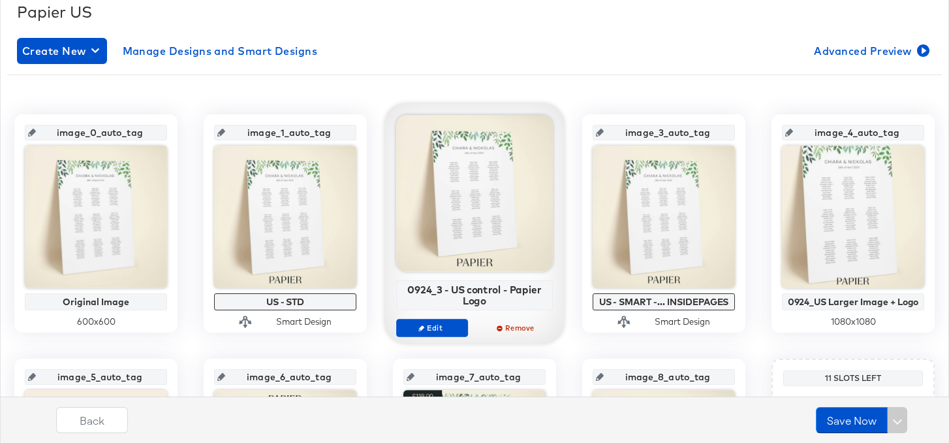
scroll to position [197, 0]
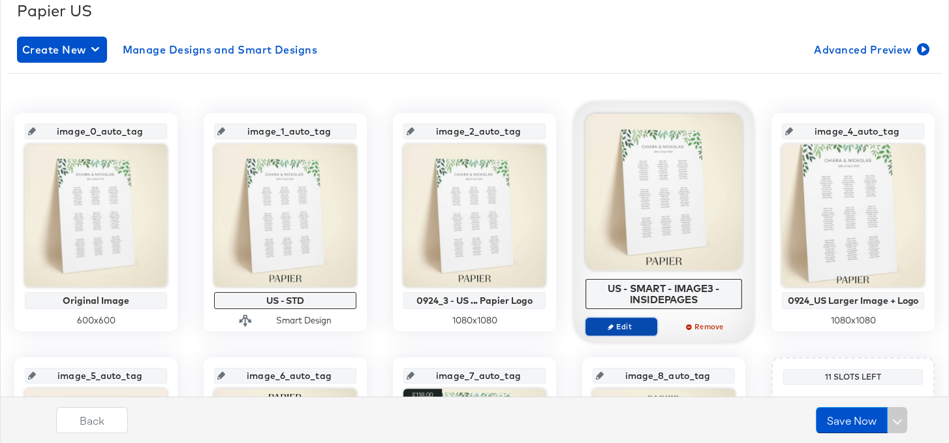
click at [641, 326] on span "Edit" at bounding box center [622, 326] width 60 height 10
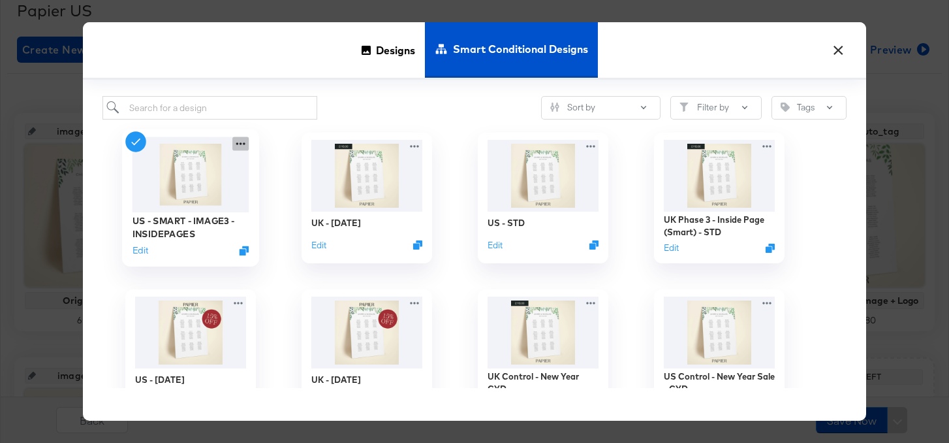
click at [237, 143] on icon at bounding box center [240, 144] width 16 height 14
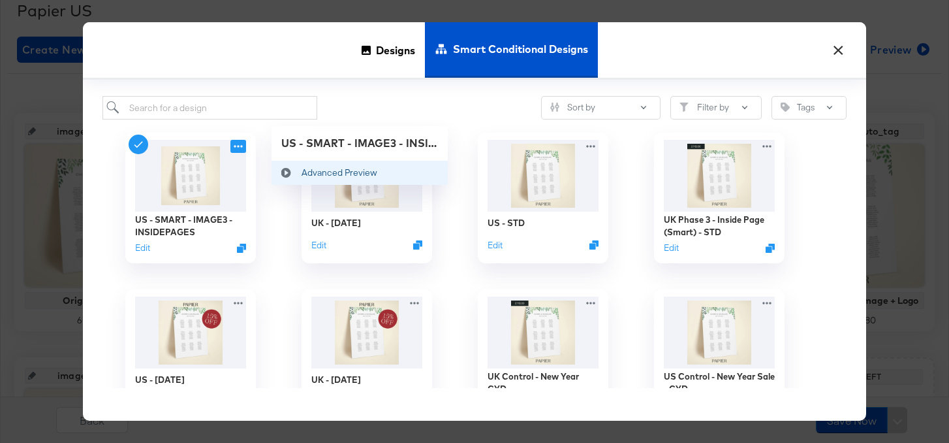
click at [310, 163] on button "Advanced Preview Advanced Preview" at bounding box center [360, 173] width 176 height 24
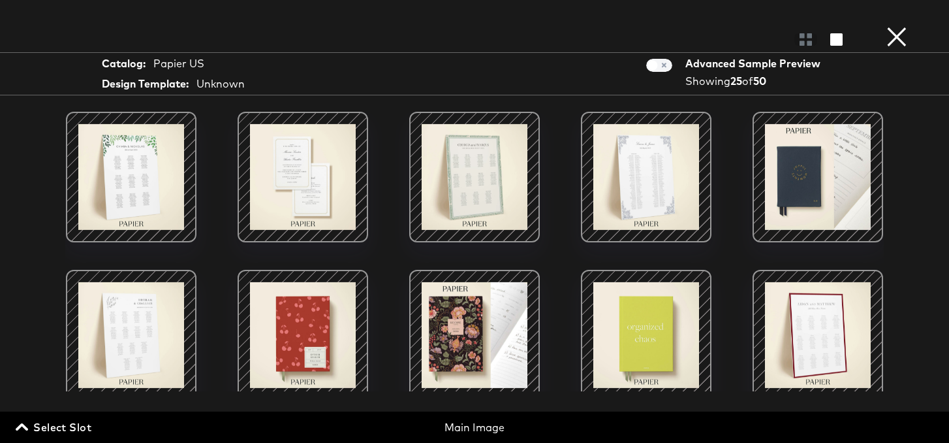
click at [903, 26] on button "×" at bounding box center [897, 13] width 26 height 26
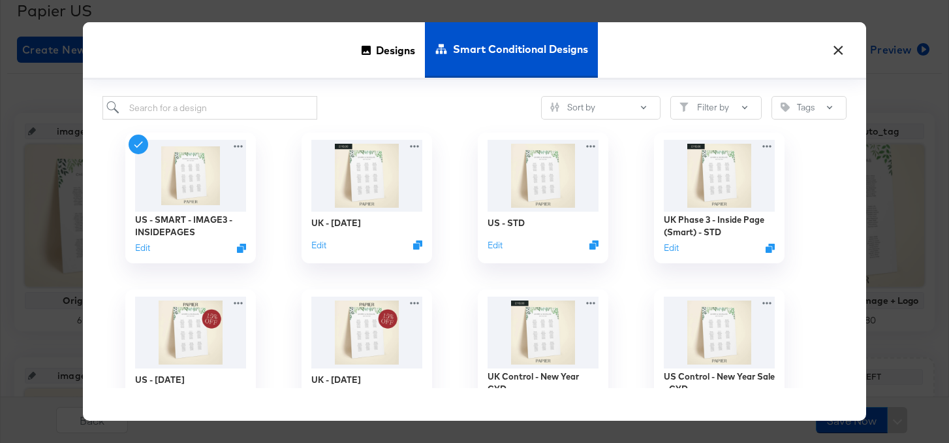
click at [565, 47] on span "Smart Conditional Designs" at bounding box center [520, 48] width 135 height 57
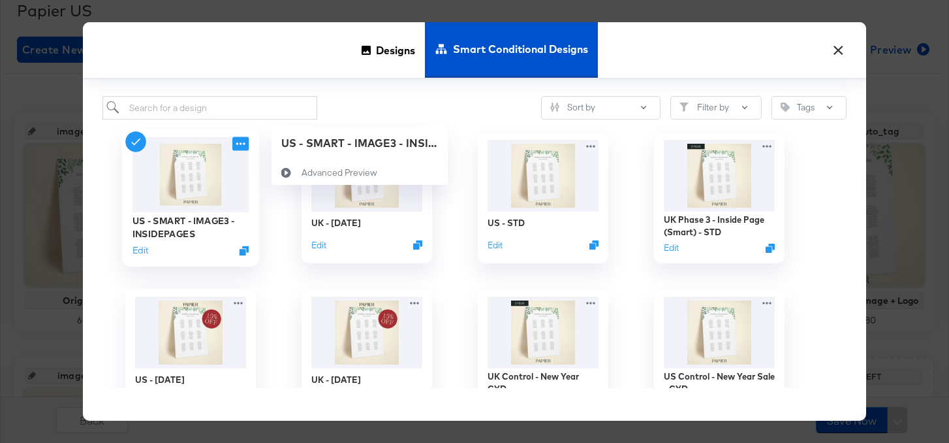
click at [240, 149] on icon at bounding box center [240, 144] width 16 height 14
click at [834, 46] on button "×" at bounding box center [839, 47] width 24 height 24
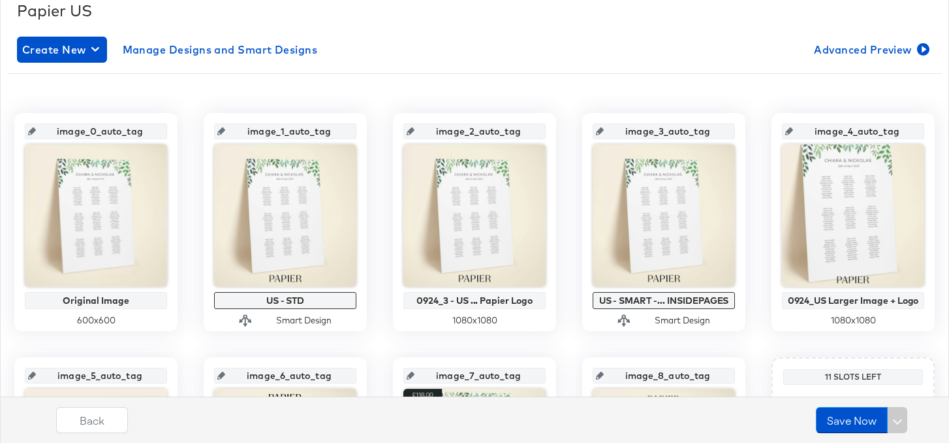
scroll to position [0, 0]
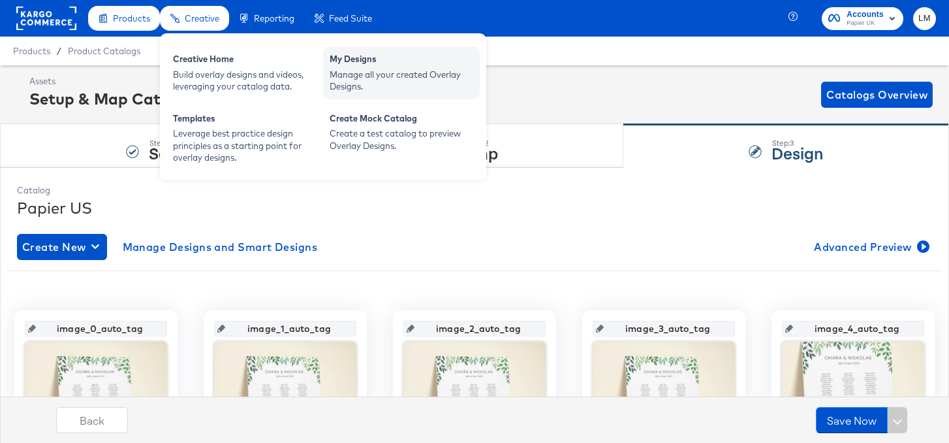
click at [348, 73] on div "Manage all your created Overlay Designs." at bounding box center [402, 81] width 144 height 24
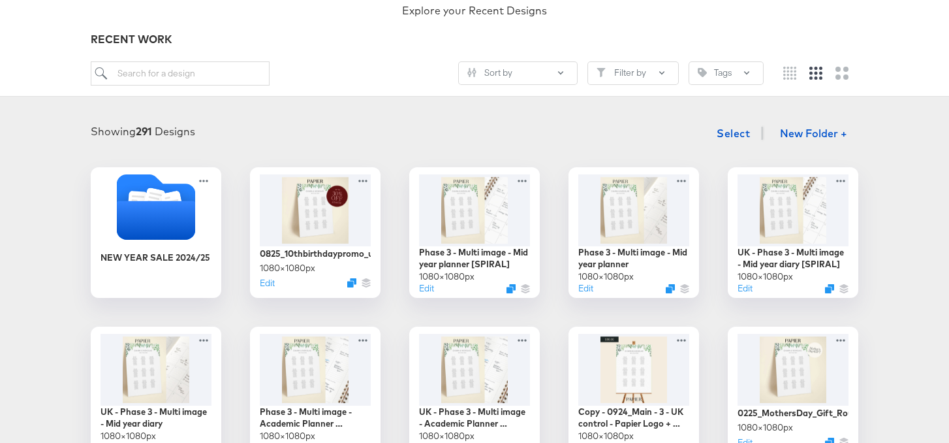
scroll to position [133, 0]
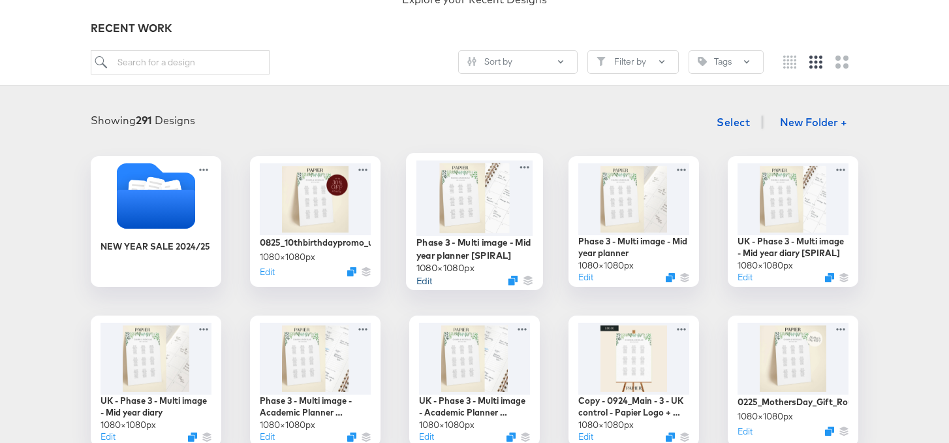
click at [426, 280] on button "Edit" at bounding box center [425, 280] width 16 height 12
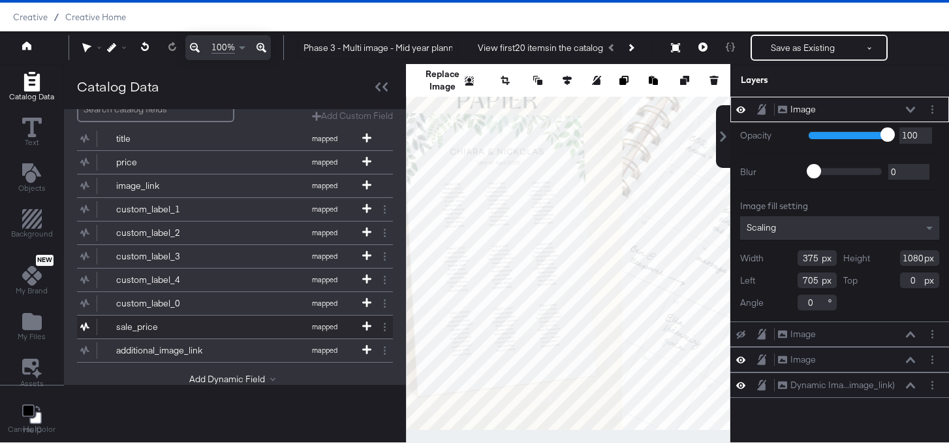
scroll to position [123, 0]
click at [255, 404] on div "Catalog Data Papier US shopping 10,901 products Dynamic Smart Actions Price For…" at bounding box center [235, 252] width 342 height 377
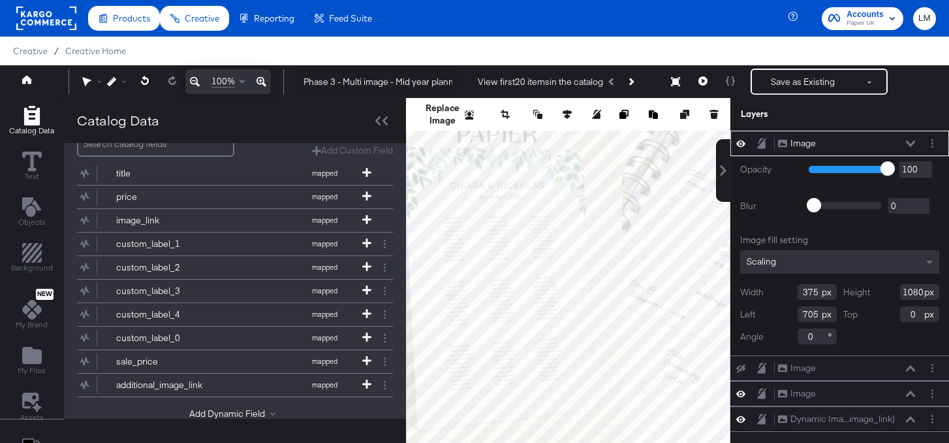
scroll to position [34, 0]
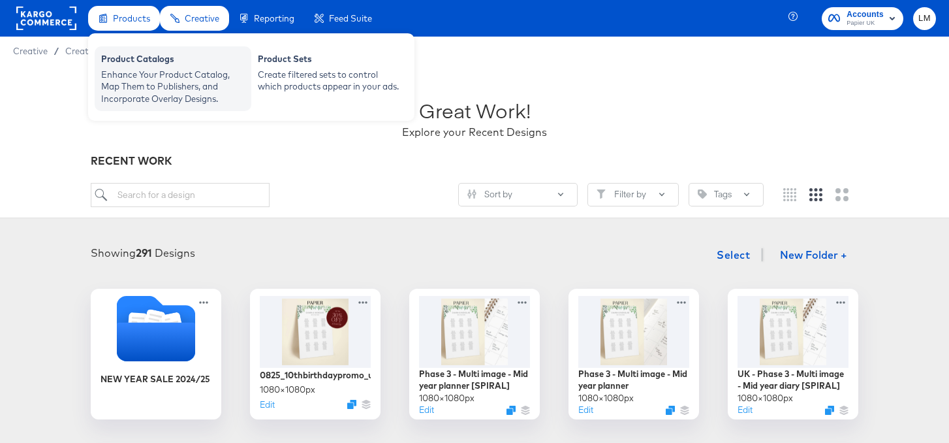
click at [129, 76] on div "Enhance Your Product Catalog, Map Them to Publishers, and Incorporate Overlay D…" at bounding box center [173, 87] width 144 height 37
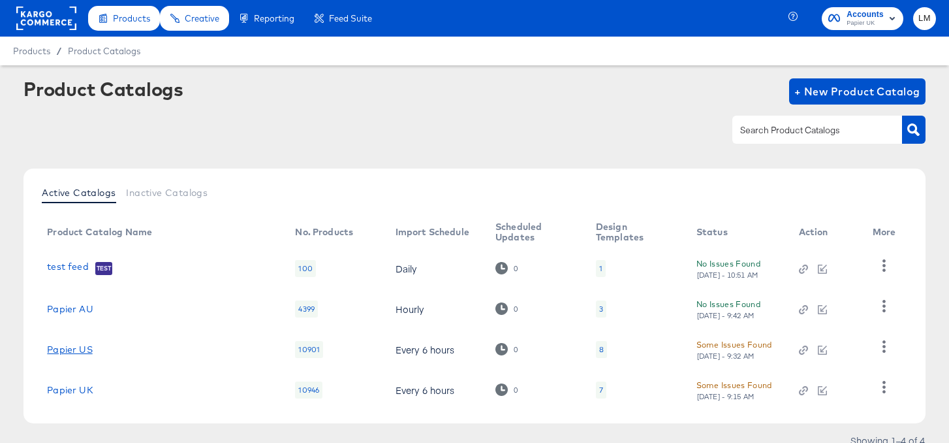
click at [74, 348] on link "Papier US" at bounding box center [69, 349] width 45 height 10
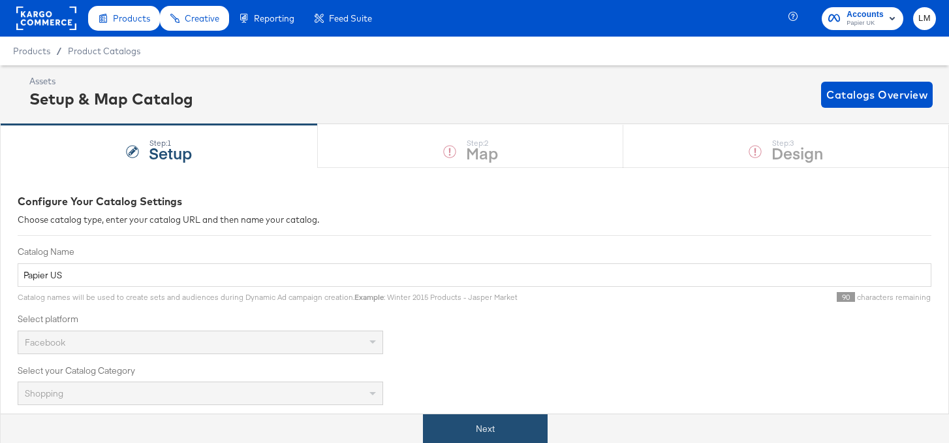
click at [472, 429] on button "Next" at bounding box center [485, 428] width 125 height 29
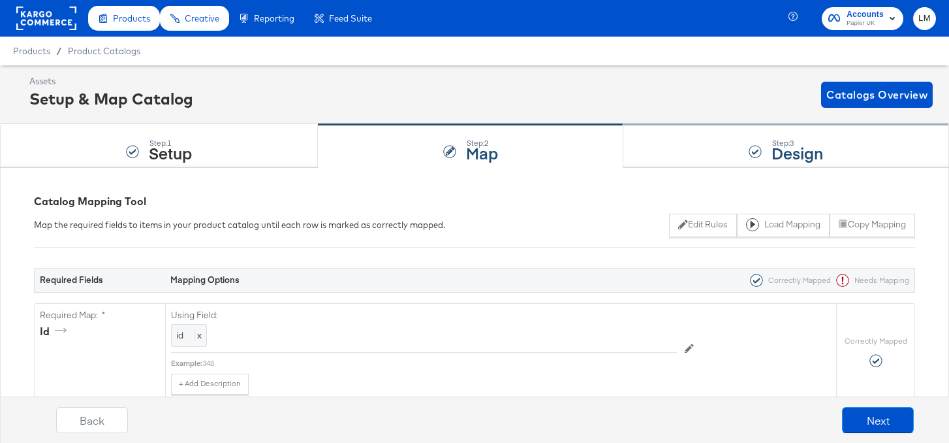
click at [735, 156] on div "Step: 3 Design" at bounding box center [787, 146] width 326 height 43
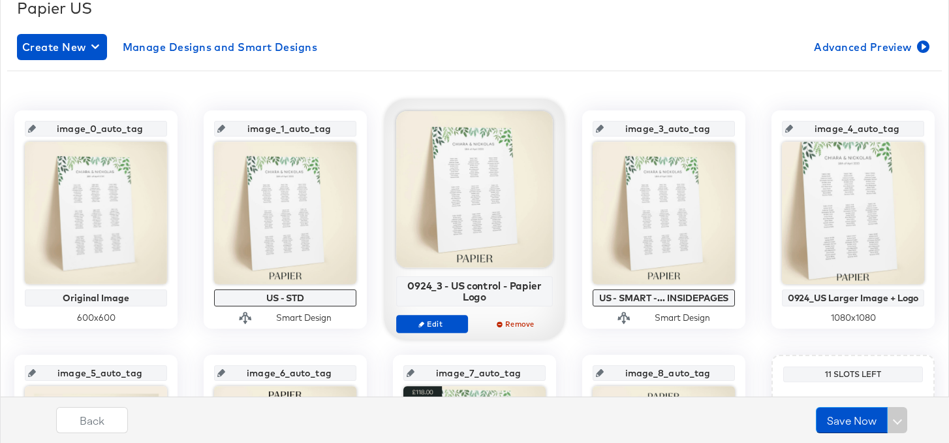
scroll to position [203, 0]
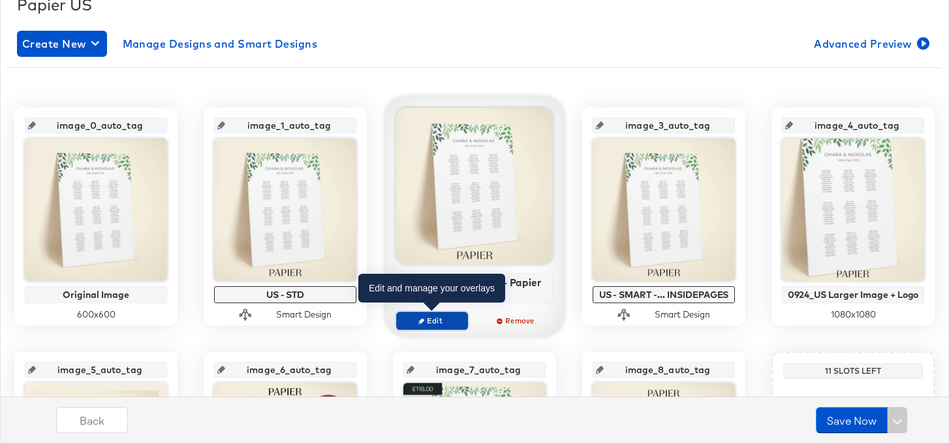
click at [440, 320] on span "Edit" at bounding box center [432, 320] width 60 height 10
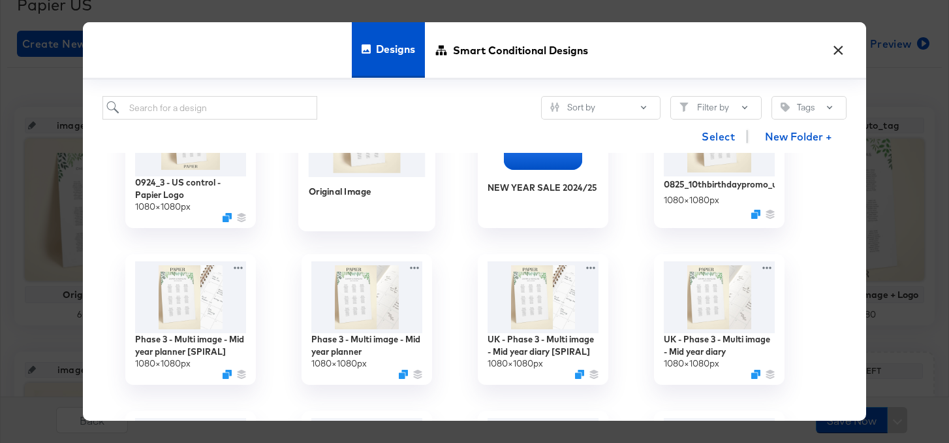
scroll to position [80, 0]
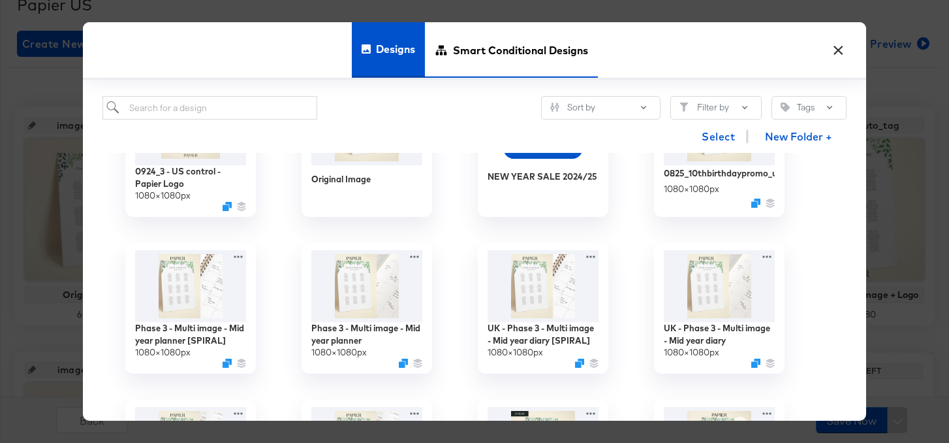
click at [524, 37] on span "Smart Conditional Designs" at bounding box center [520, 49] width 135 height 57
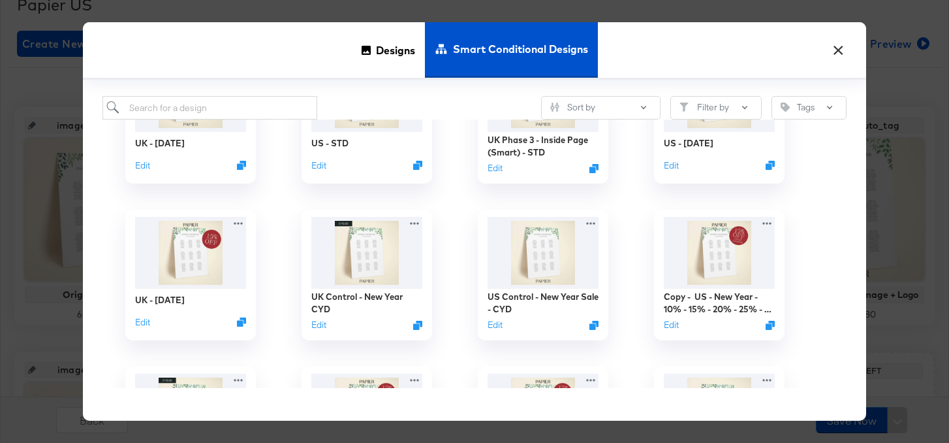
scroll to position [0, 0]
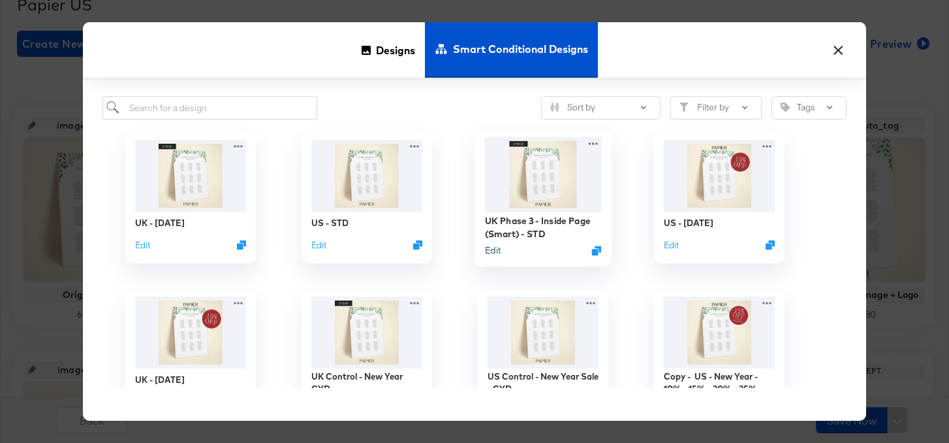
click at [498, 252] on button "Edit" at bounding box center [493, 250] width 16 height 12
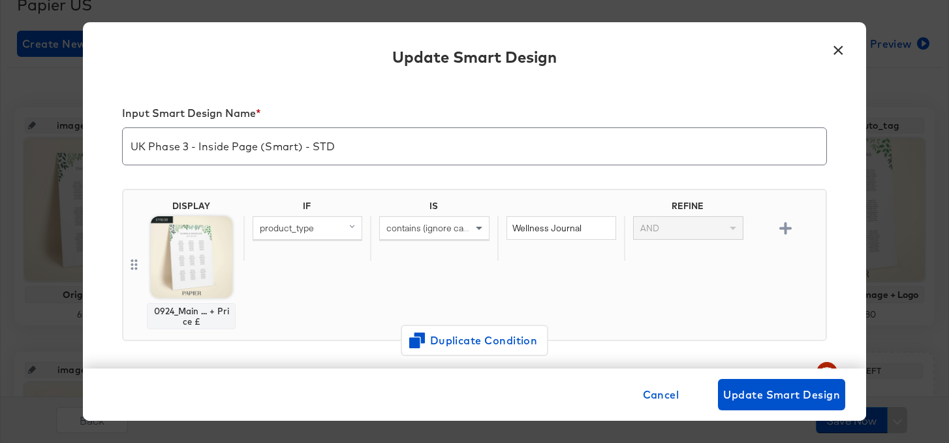
click at [838, 48] on button "×" at bounding box center [839, 47] width 24 height 24
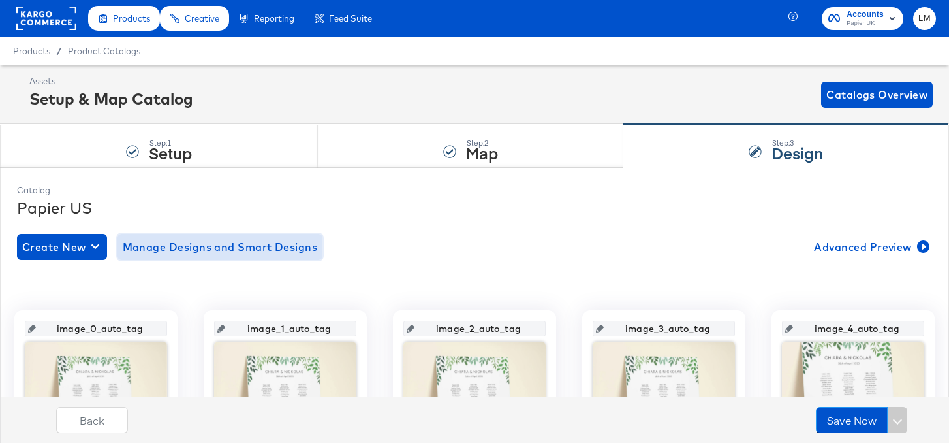
click at [182, 255] on span "Manage Designs and Smart Designs" at bounding box center [220, 247] width 195 height 18
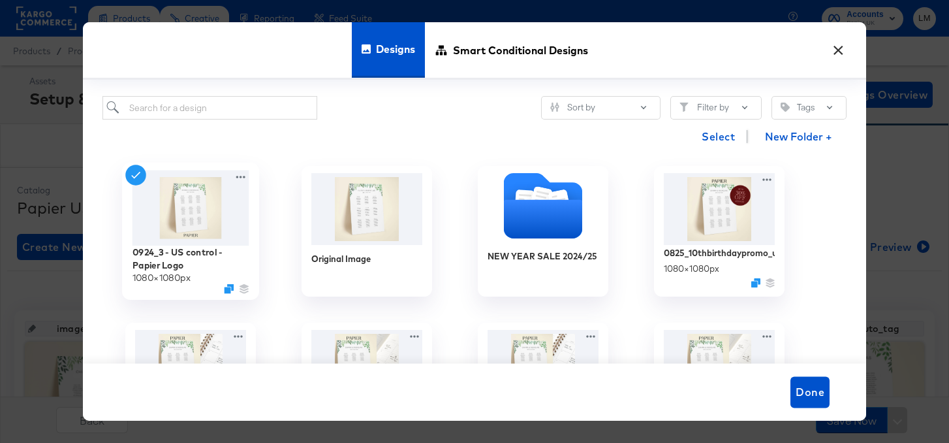
click at [238, 227] on img at bounding box center [191, 207] width 117 height 75
click at [466, 64] on span "Smart Conditional Designs" at bounding box center [520, 49] width 135 height 57
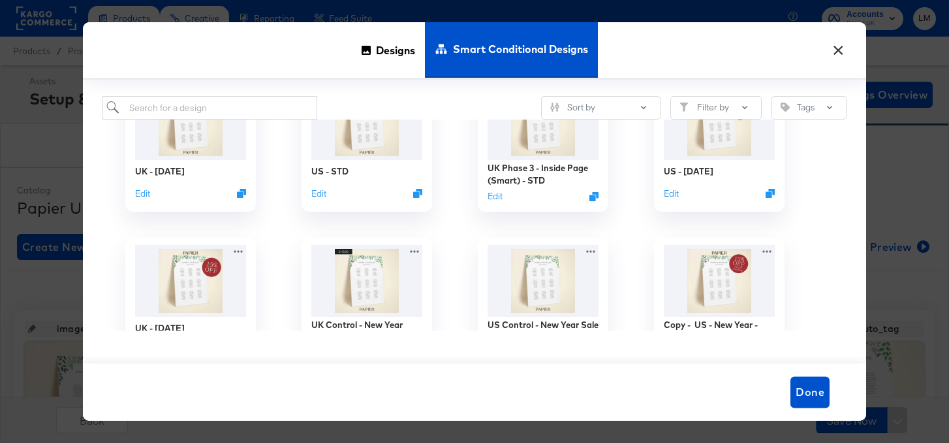
scroll to position [8, 0]
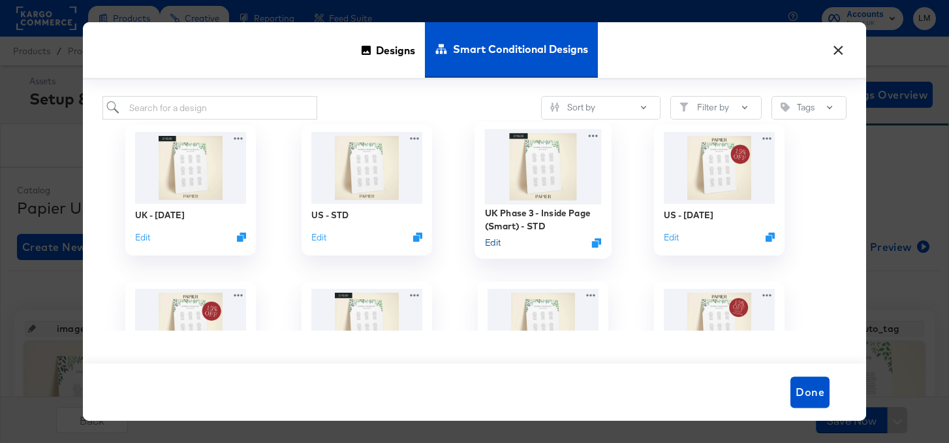
click at [498, 240] on button "Edit" at bounding box center [493, 242] width 16 height 12
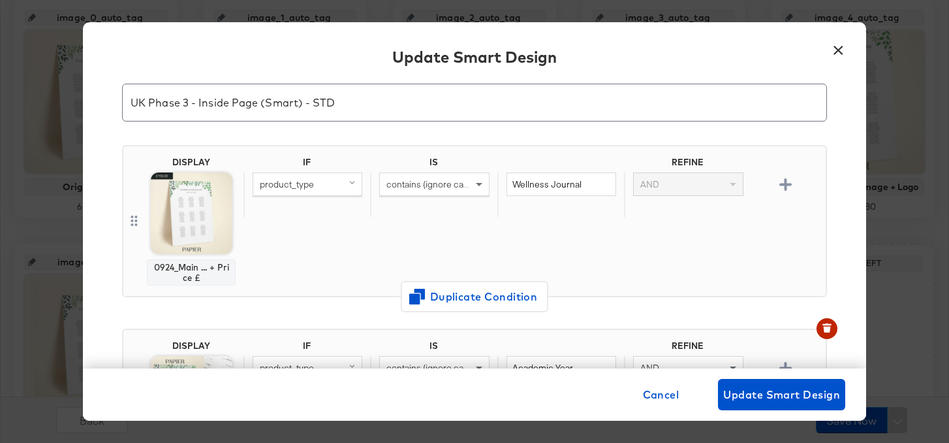
scroll to position [321, 0]
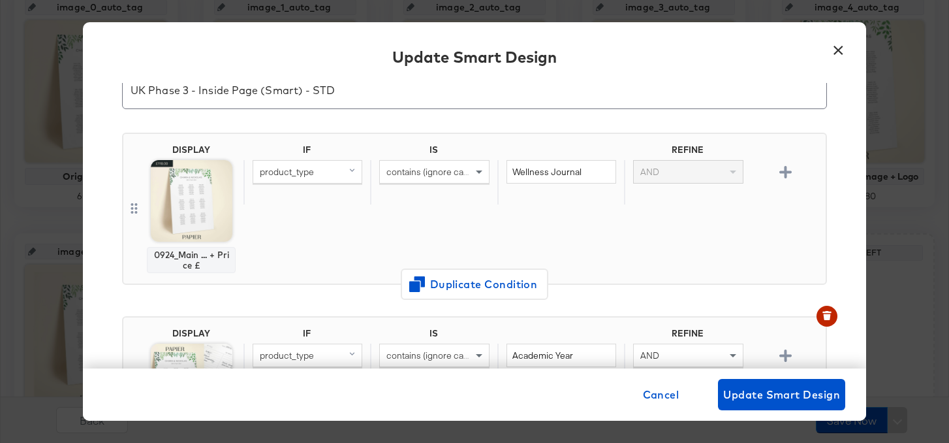
click at [302, 295] on div "DISPLAY 0924_Main ... + Price £ IF IS REFINE product_type contains (ignore case…" at bounding box center [474, 213] width 705 height 183
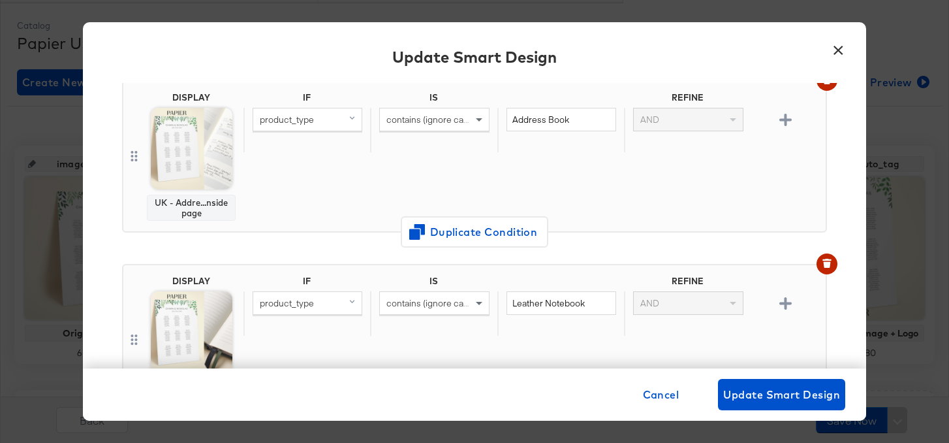
scroll to position [2125, 0]
click at [843, 44] on button "×" at bounding box center [839, 47] width 24 height 24
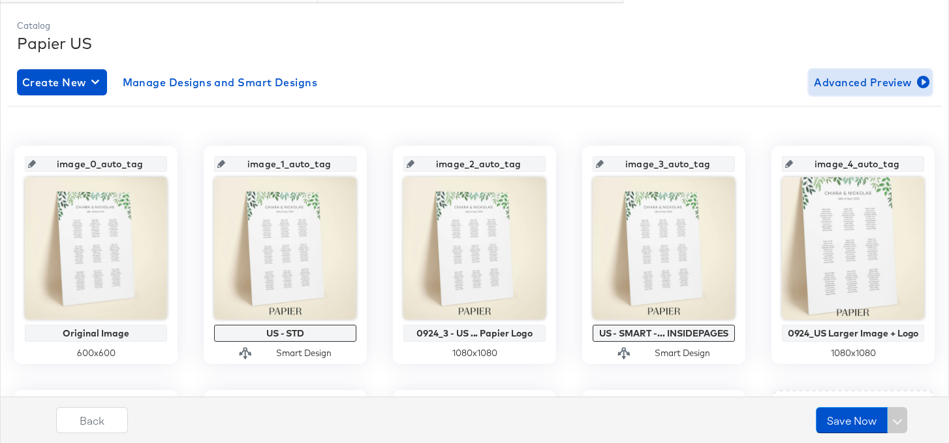
click at [912, 82] on span "Advanced Preview" at bounding box center [870, 82] width 113 height 18
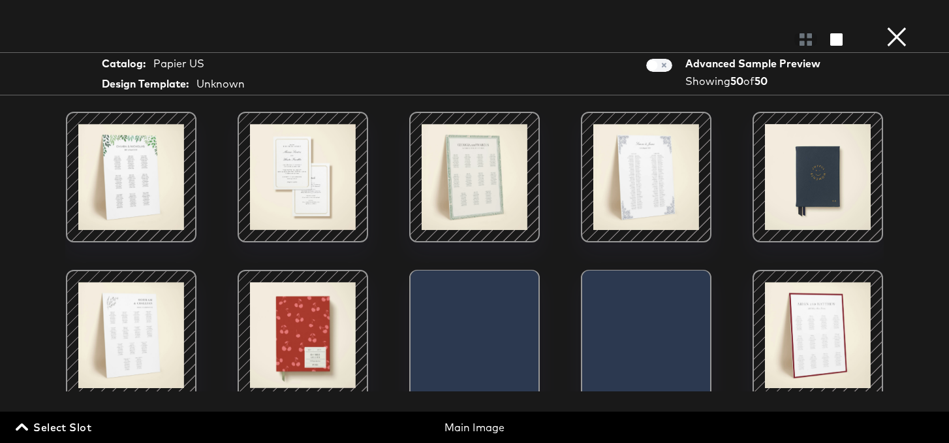
scroll to position [87, 0]
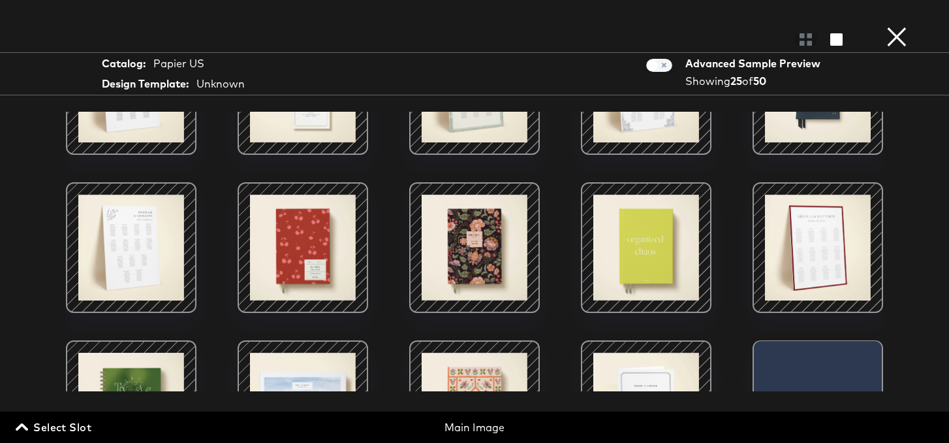
click at [905, 26] on button "×" at bounding box center [897, 13] width 26 height 26
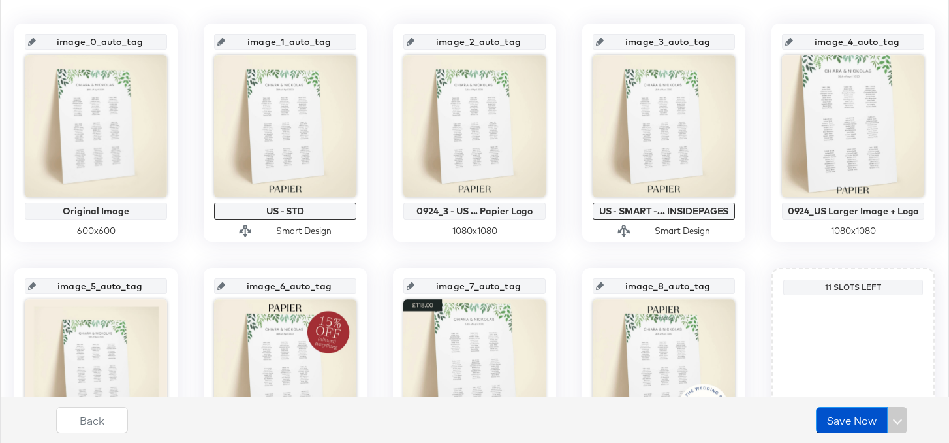
scroll to position [297, 0]
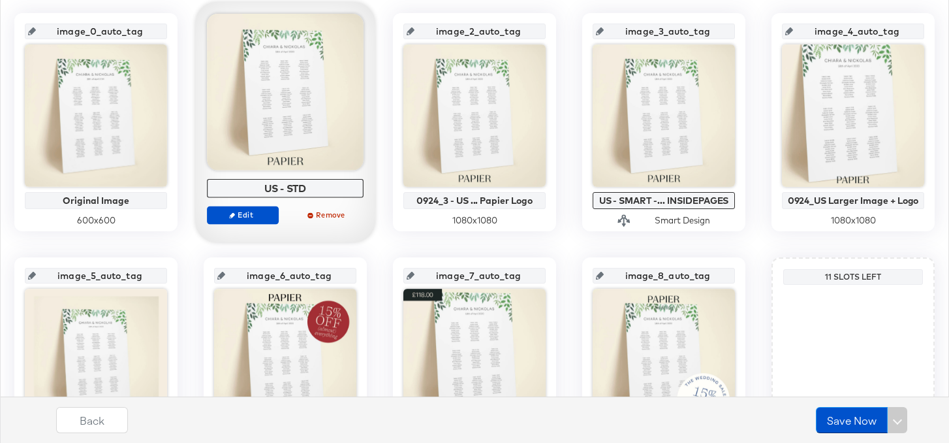
click at [281, 136] on div at bounding box center [285, 92] width 157 height 157
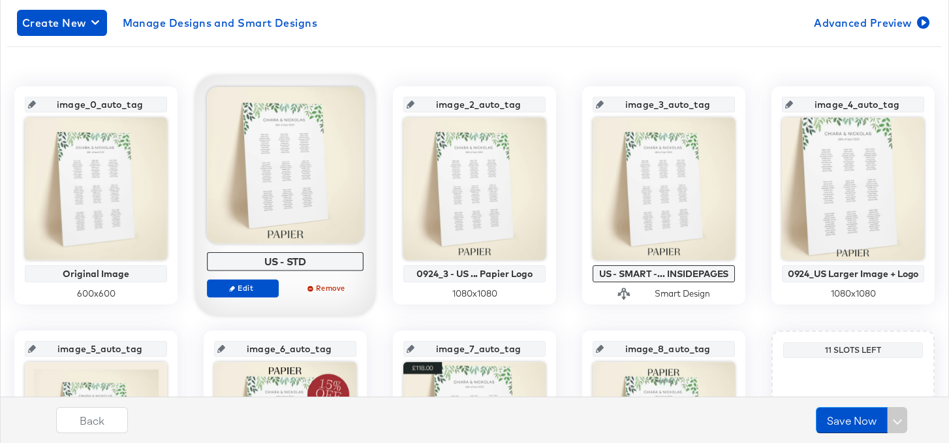
scroll to position [223, 0]
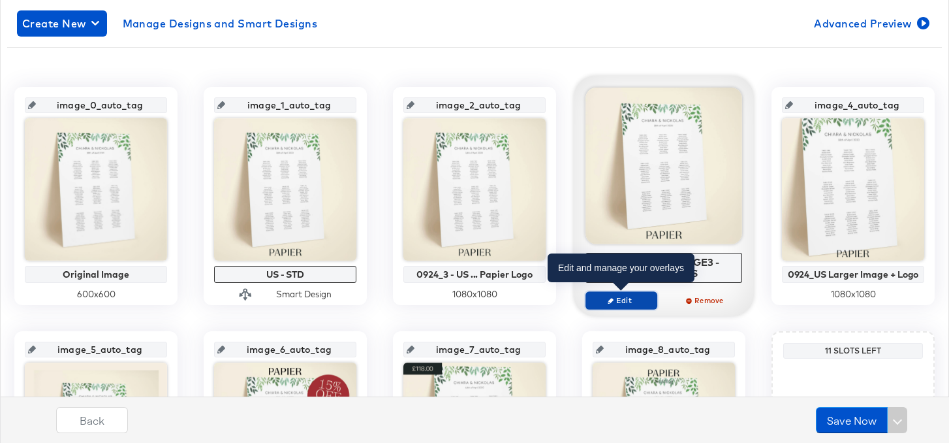
click at [641, 298] on span "Edit" at bounding box center [622, 300] width 60 height 10
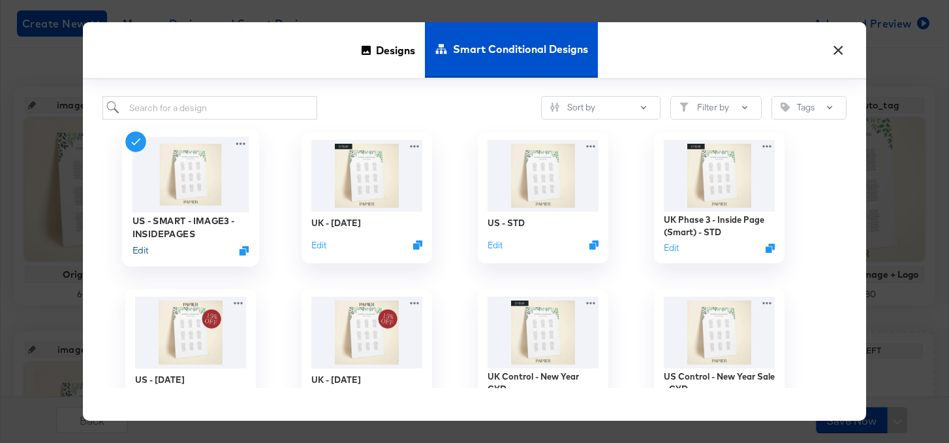
click at [144, 253] on button "Edit" at bounding box center [141, 250] width 16 height 12
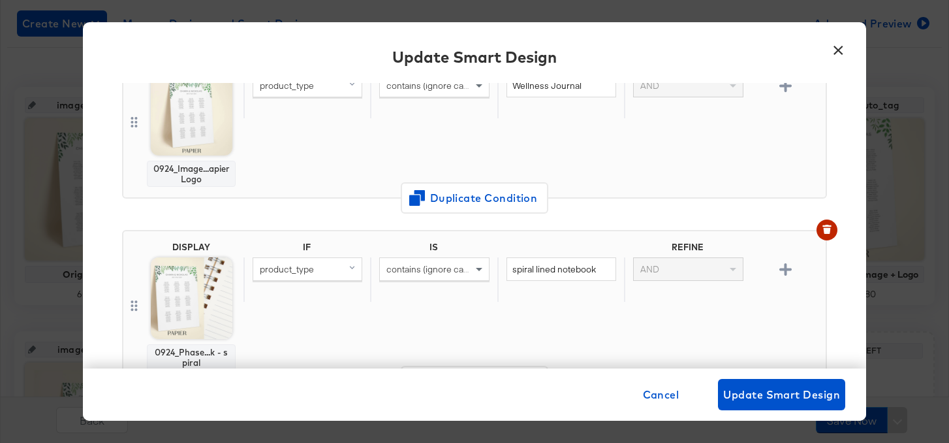
scroll to position [0, 0]
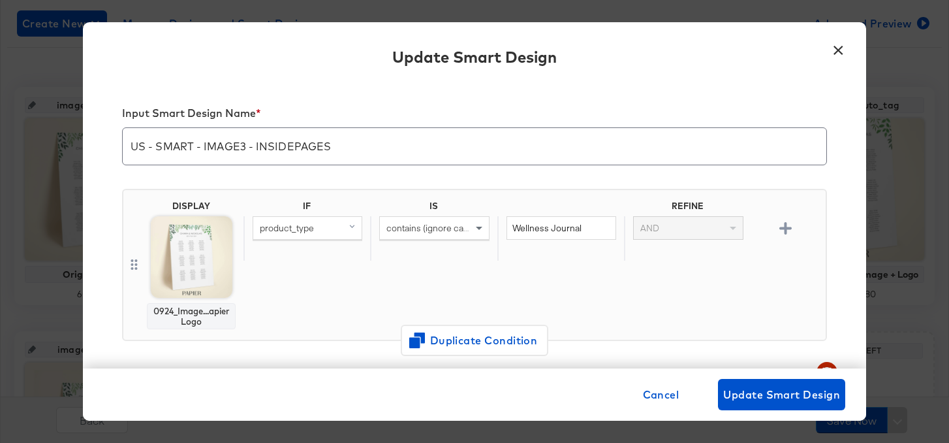
click at [836, 50] on button "×" at bounding box center [839, 47] width 24 height 24
click at [836, 50] on div "image_0_auto_tag Original Image 600 x 600 image_1_auto_tag US - STD Smart Desig…" at bounding box center [474, 312] width 935 height 531
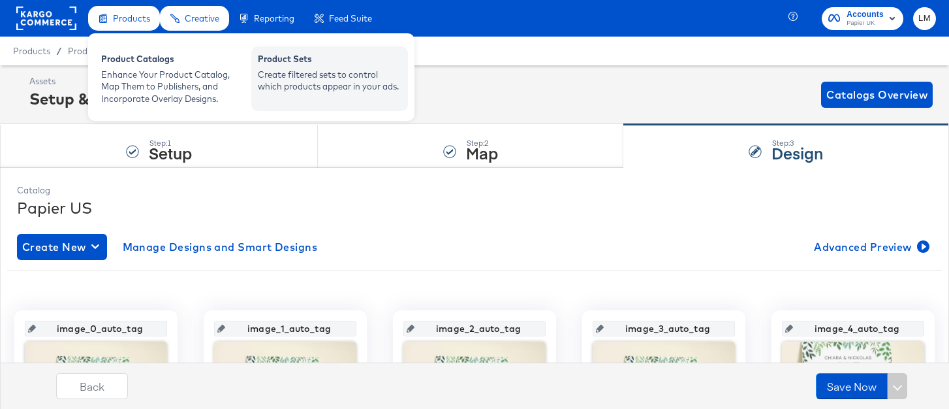
click at [323, 83] on div "Create filtered sets to control which products appear in your ads." at bounding box center [330, 81] width 144 height 24
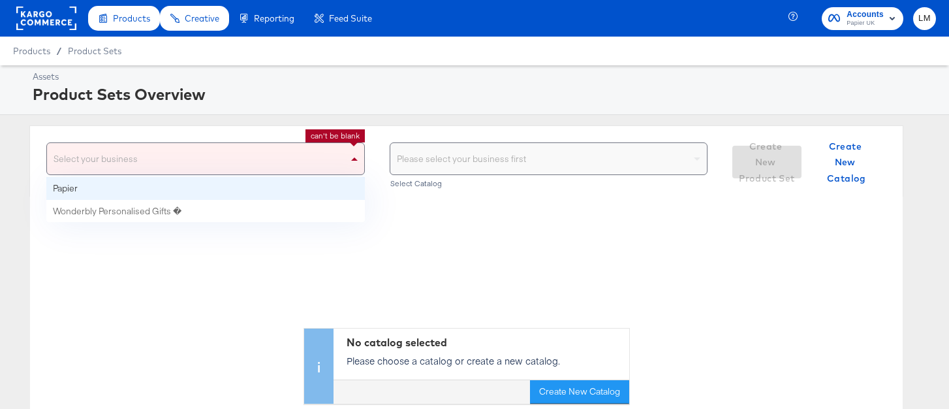
click at [272, 165] on div "Select your business" at bounding box center [205, 158] width 317 height 31
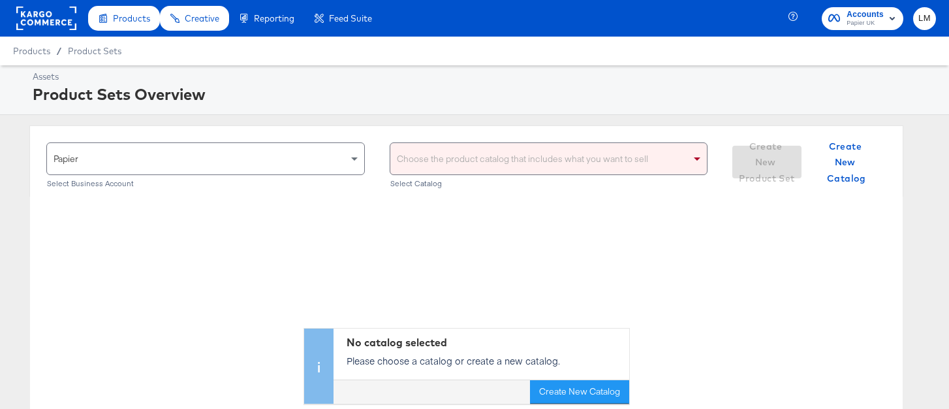
click at [447, 172] on div "Choose the product catalog that includes what you want to sell" at bounding box center [548, 158] width 317 height 31
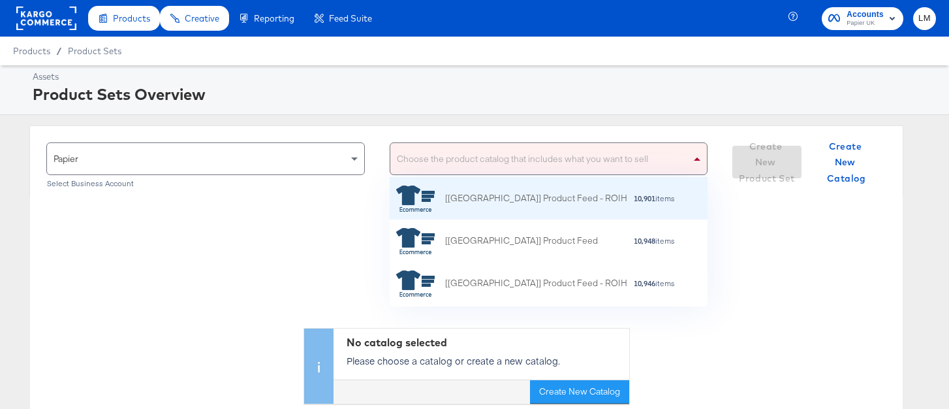
scroll to position [129, 318]
click at [534, 202] on div "[US] Product Feed - ROIH" at bounding box center [536, 198] width 182 height 14
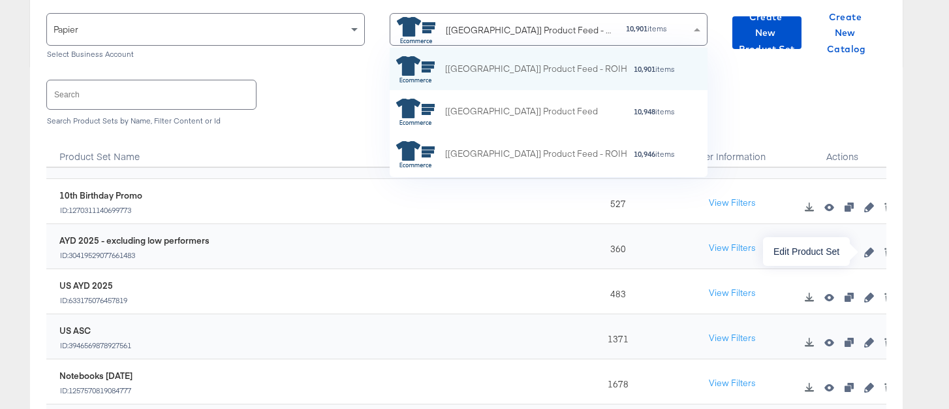
click at [866, 251] on icon "button" at bounding box center [868, 251] width 9 height 9
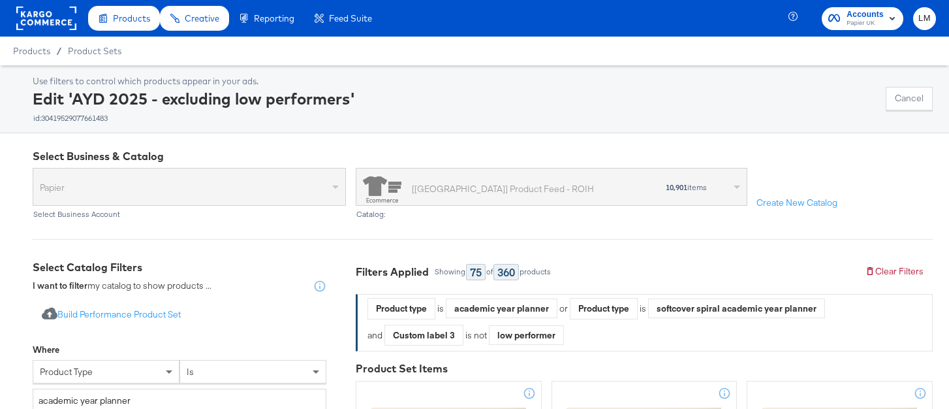
scroll to position [129, 0]
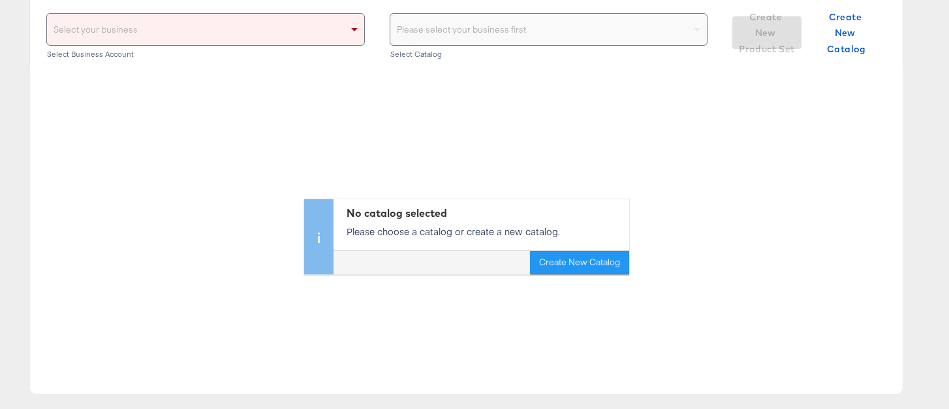
click at [272, 30] on div "Select your business" at bounding box center [205, 29] width 317 height 31
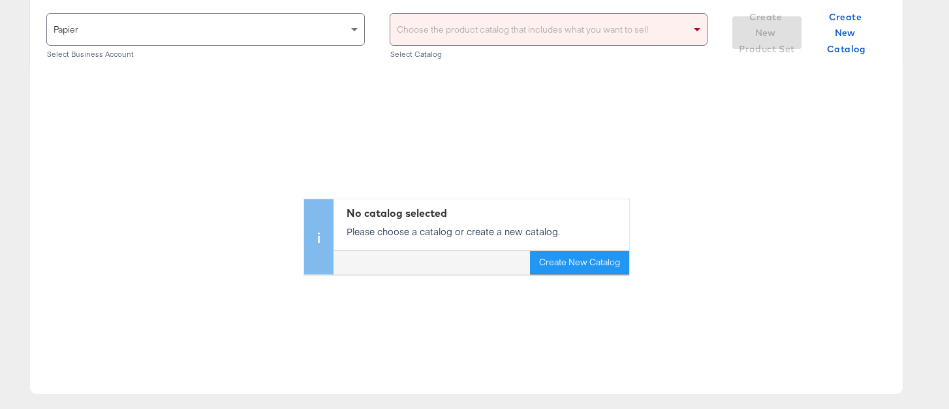
click at [444, 42] on div "Choose the product catalog that includes what you want to sell" at bounding box center [548, 29] width 317 height 31
click at [475, 33] on div "Choose the product catalog that includes what you want to sell" at bounding box center [548, 29] width 317 height 31
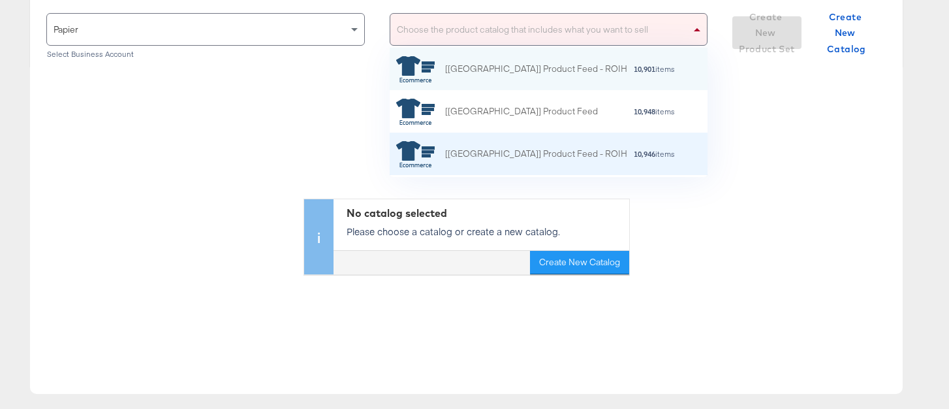
scroll to position [129, 318]
click at [573, 136] on div "[UK] Product Feed - ROIH 10,946 items" at bounding box center [549, 154] width 319 height 42
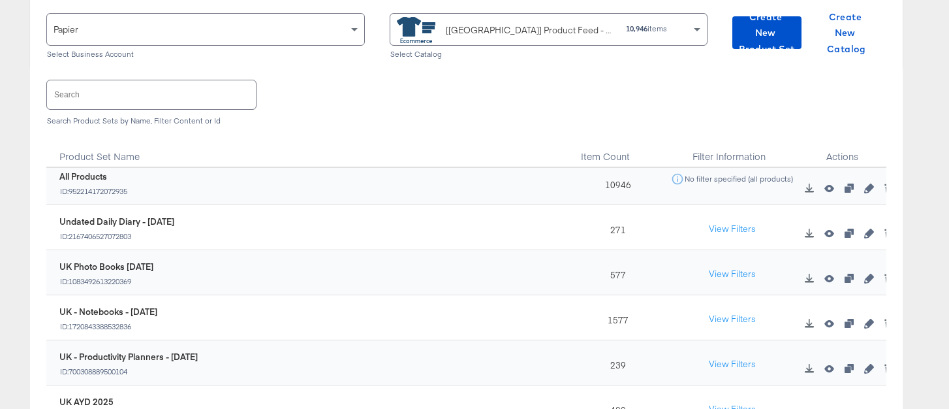
scroll to position [0, 0]
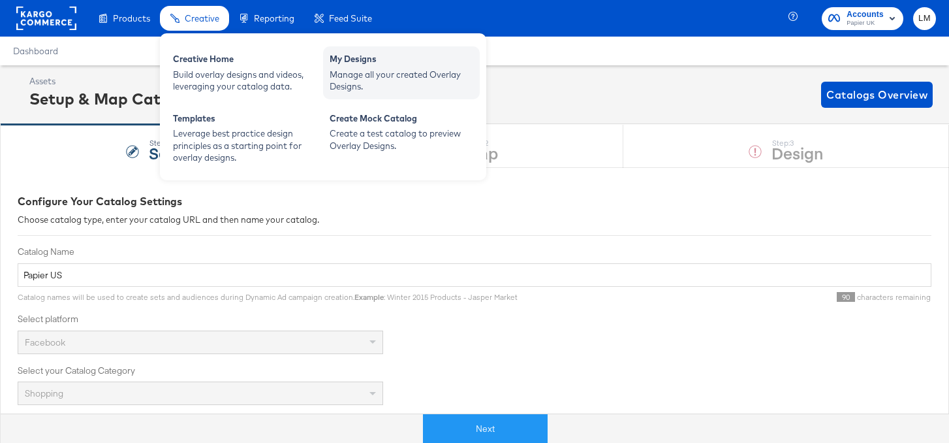
click at [340, 79] on div "Manage all your created Overlay Designs." at bounding box center [402, 81] width 144 height 24
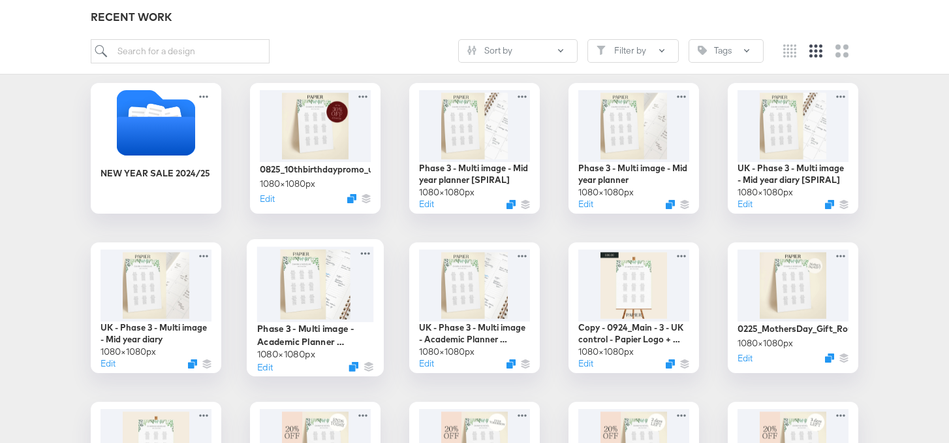
scroll to position [209, 0]
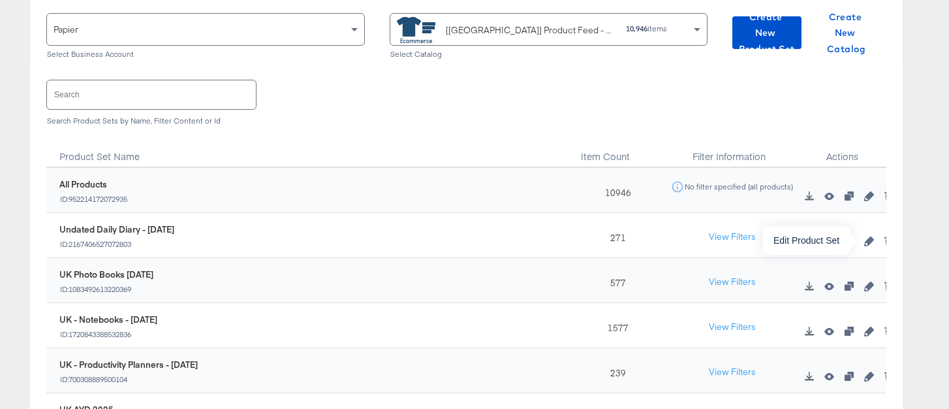
scroll to position [0, 12]
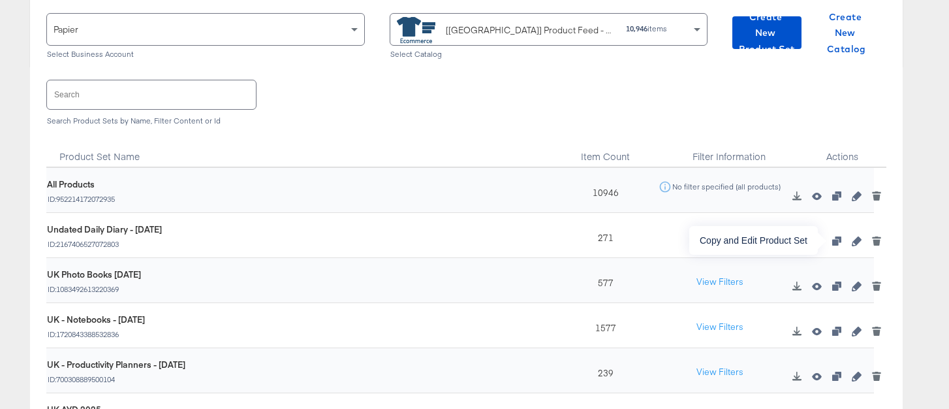
click at [834, 240] on icon "button" at bounding box center [836, 240] width 9 height 9
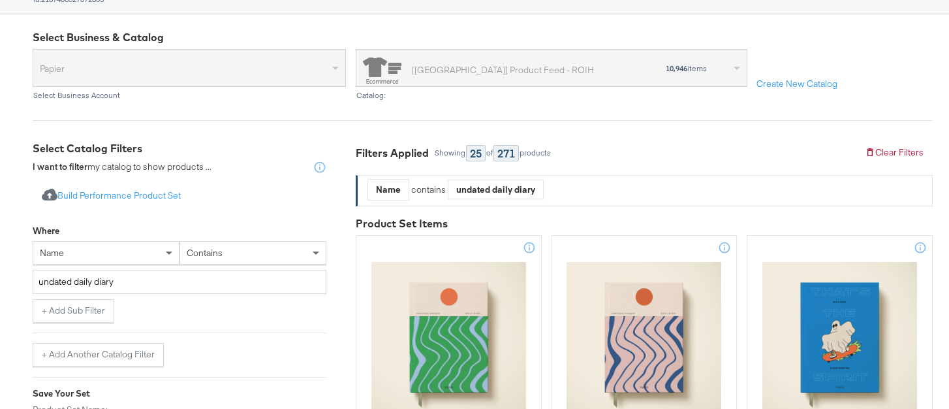
scroll to position [119, 0]
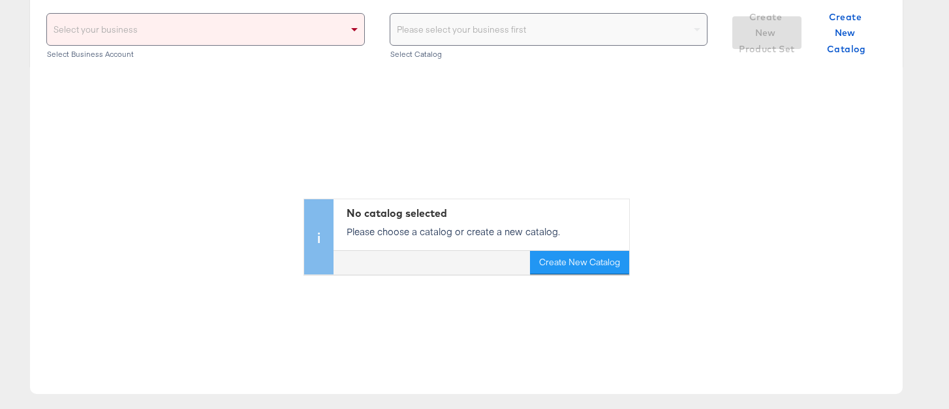
click at [283, 35] on div "Select your business" at bounding box center [205, 29] width 317 height 31
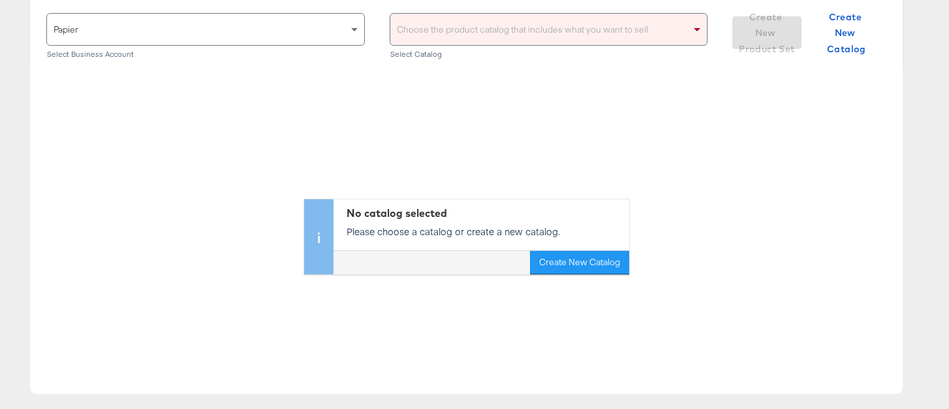
click at [456, 37] on div "Choose the product catalog that includes what you want to sell" at bounding box center [548, 29] width 317 height 31
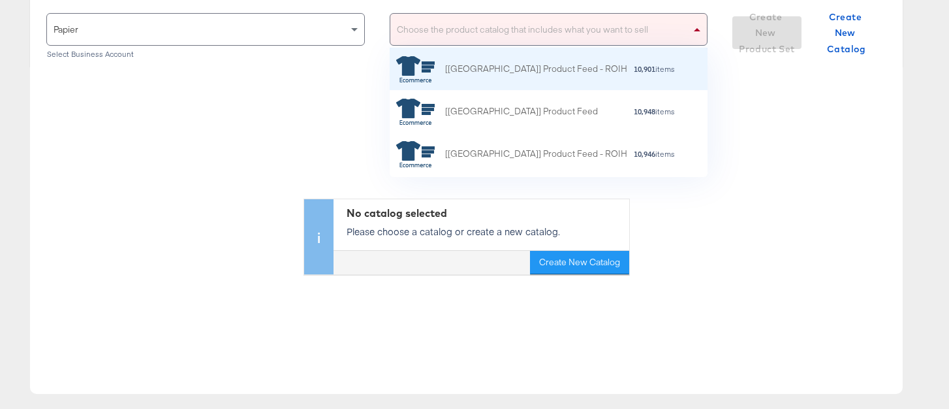
scroll to position [129, 318]
click at [441, 71] on div "[[GEOGRAPHIC_DATA]] Product Feed - ROIH" at bounding box center [511, 69] width 231 height 26
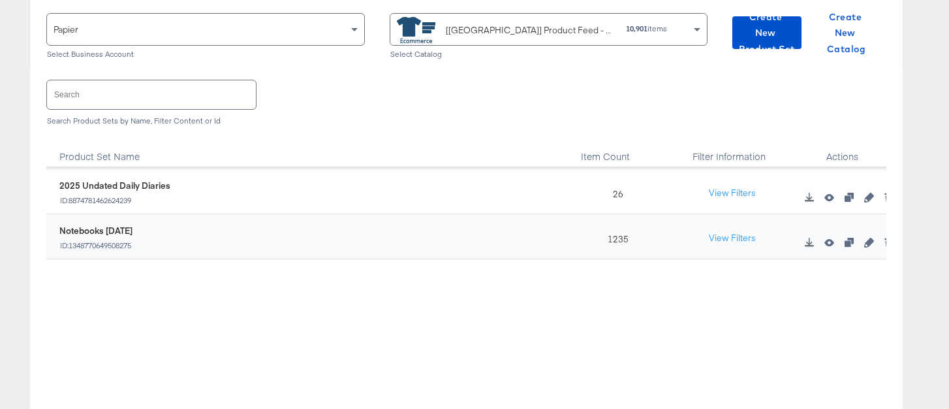
scroll to position [0, 0]
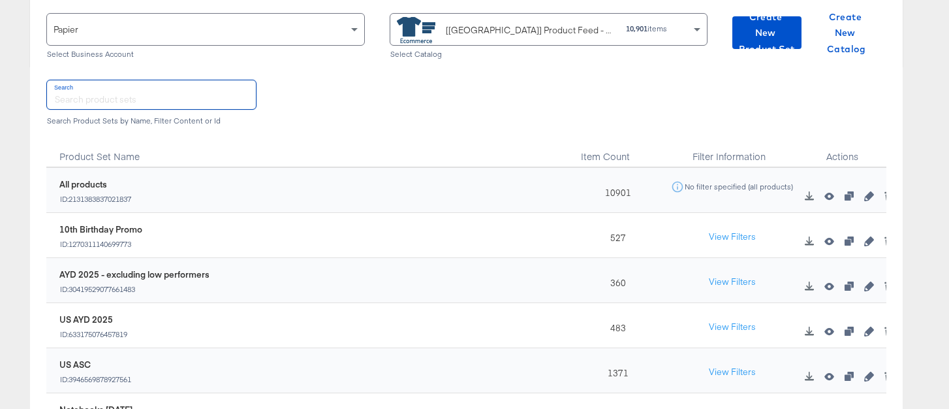
click at [200, 100] on input "text" at bounding box center [151, 94] width 209 height 28
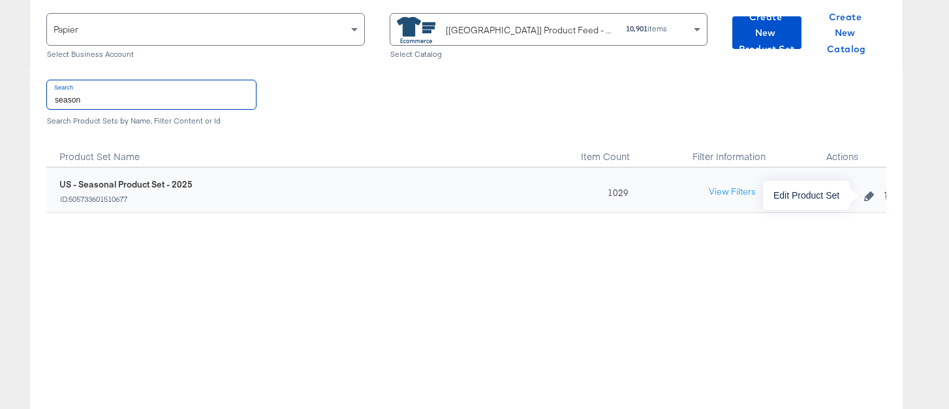
type input "season"
click at [872, 197] on icon "button" at bounding box center [868, 195] width 9 height 9
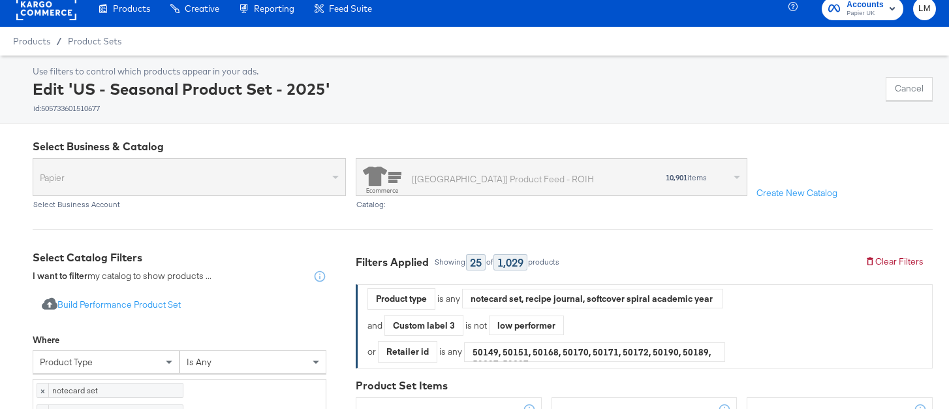
scroll to position [12, 0]
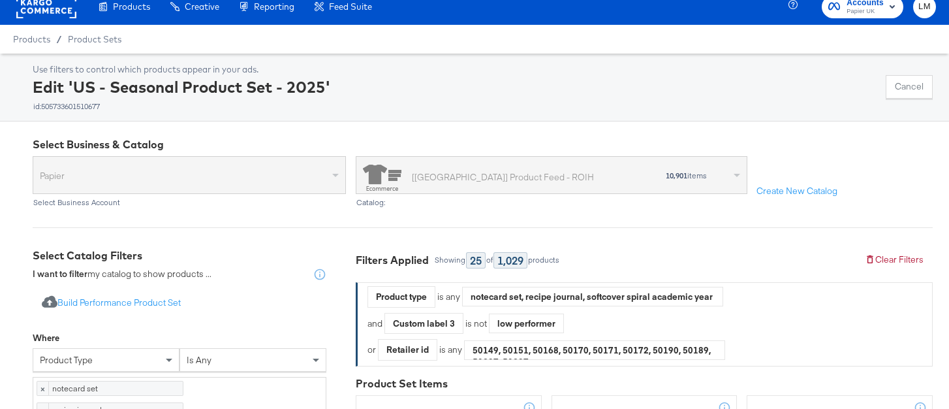
click at [637, 297] on div "notecard set, recipe journal, softcover spiral academic year planner, foiled ac…" at bounding box center [593, 297] width 260 height 20
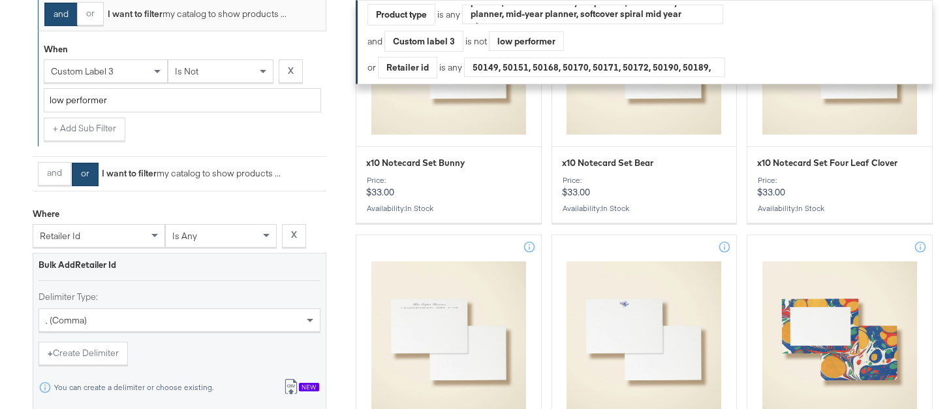
scroll to position [0, 0]
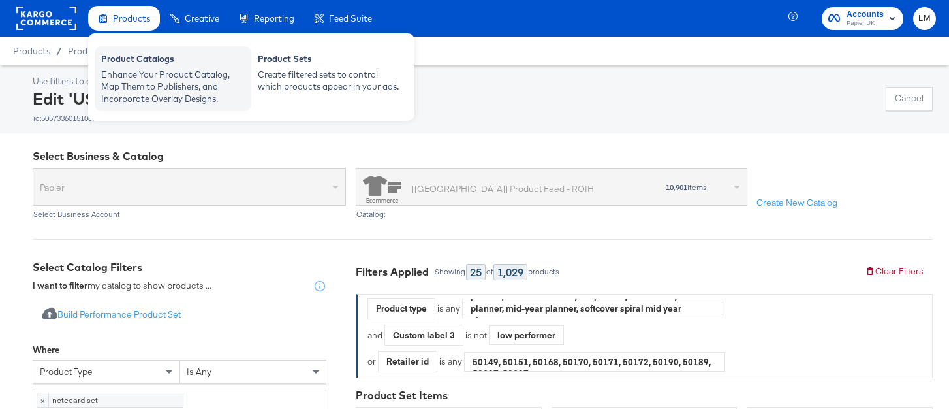
click at [134, 60] on div "Product Catalogs" at bounding box center [173, 61] width 144 height 16
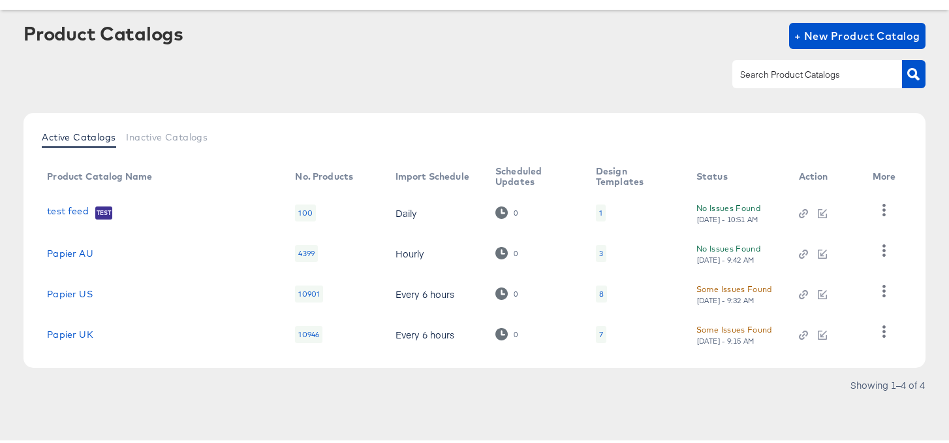
scroll to position [53, 0]
